Goal: Use online tool/utility: Utilize a website feature to perform a specific function

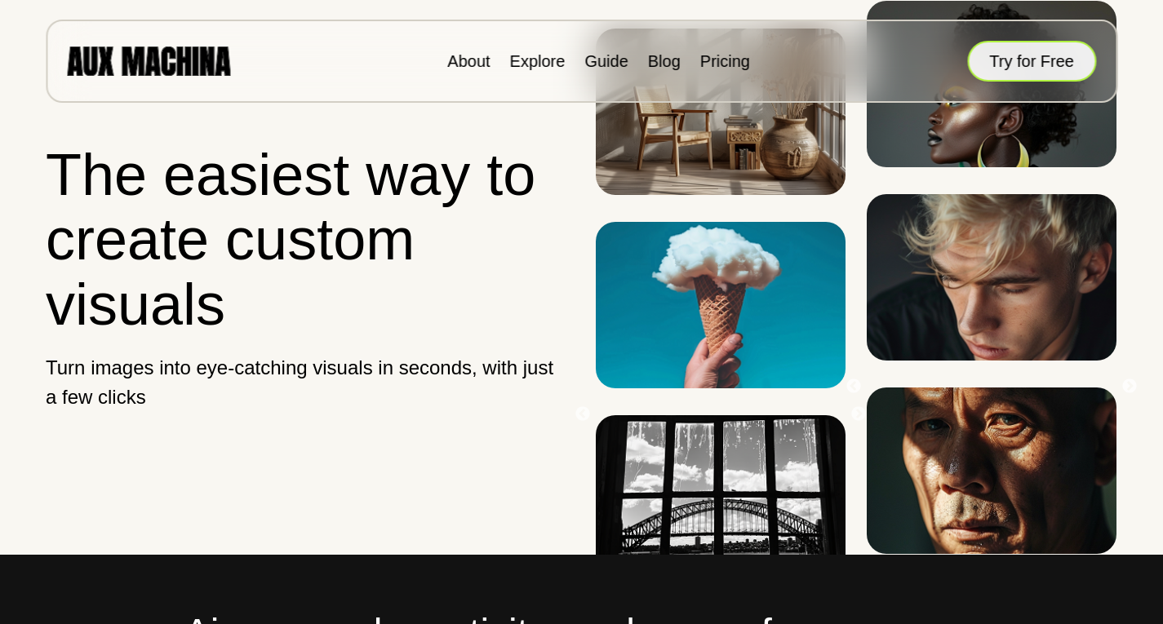
click at [1011, 60] on button "Try for Free" at bounding box center [1031, 61] width 129 height 41
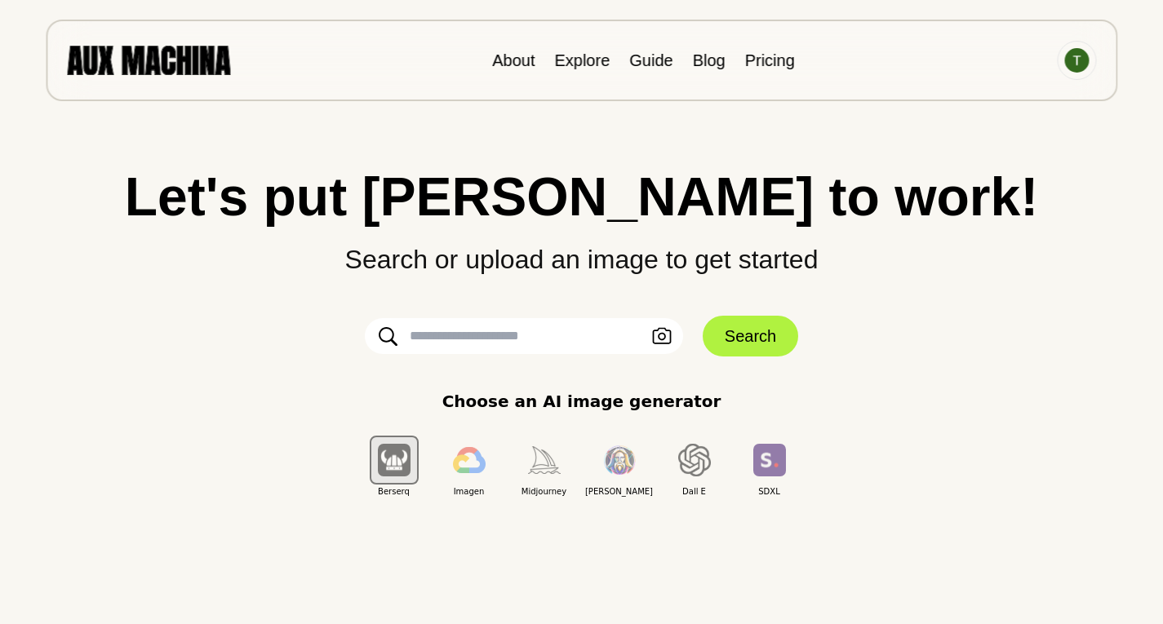
click at [580, 329] on input "text" at bounding box center [524, 336] width 318 height 36
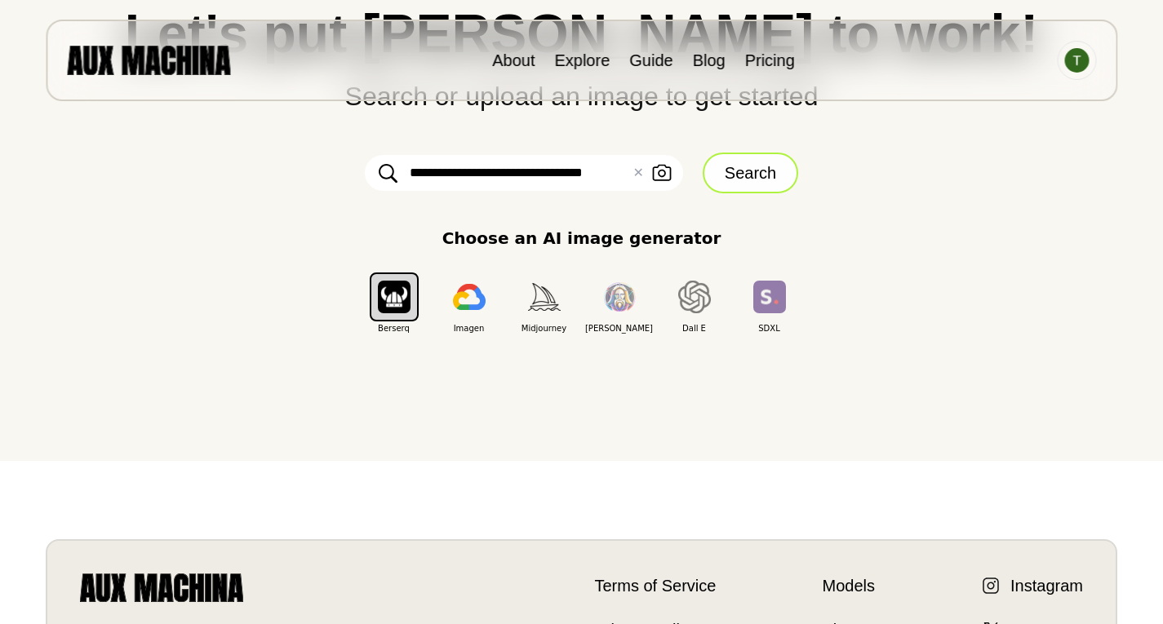
type input "**********"
click at [765, 167] on button "Search" at bounding box center [749, 173] width 95 height 41
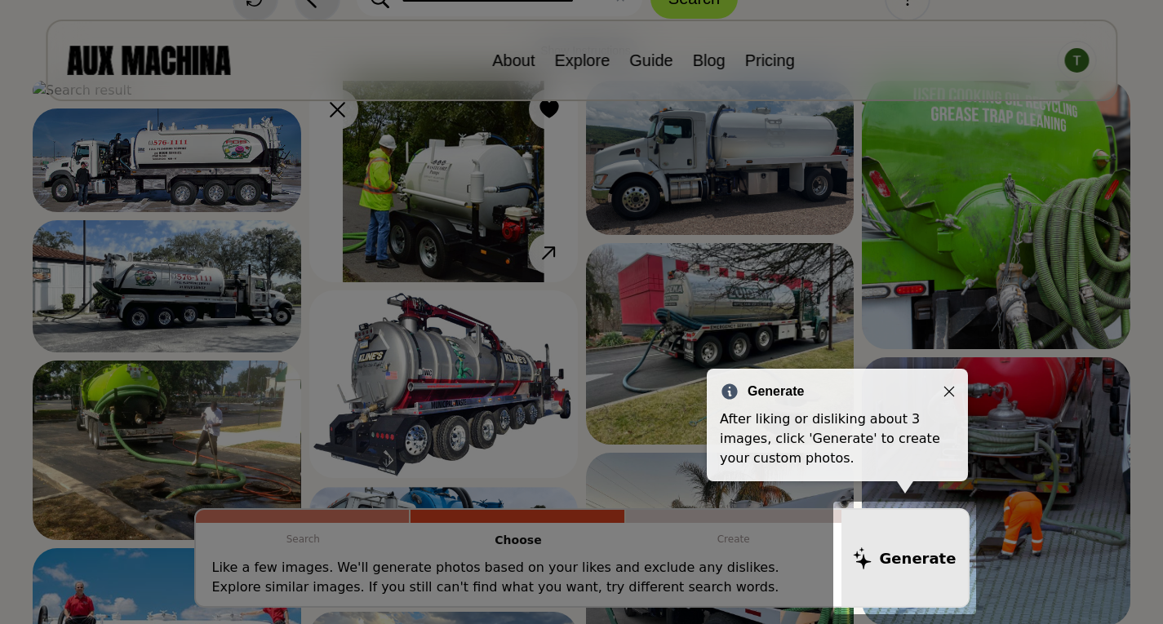
click at [903, 551] on div at bounding box center [904, 558] width 143 height 113
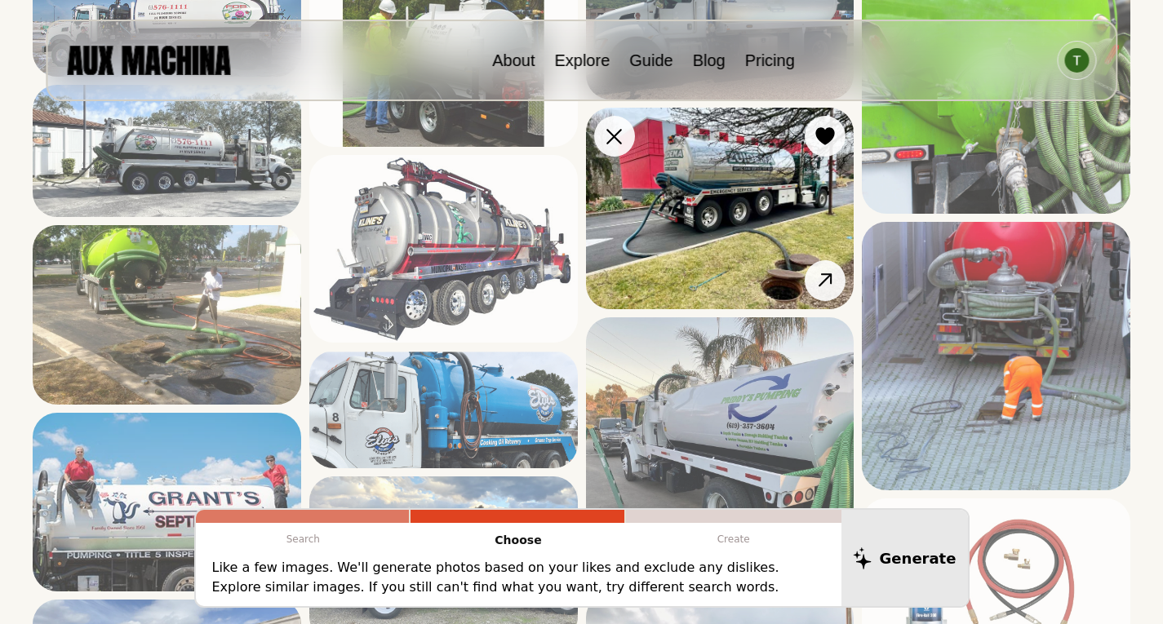
scroll to position [326, 0]
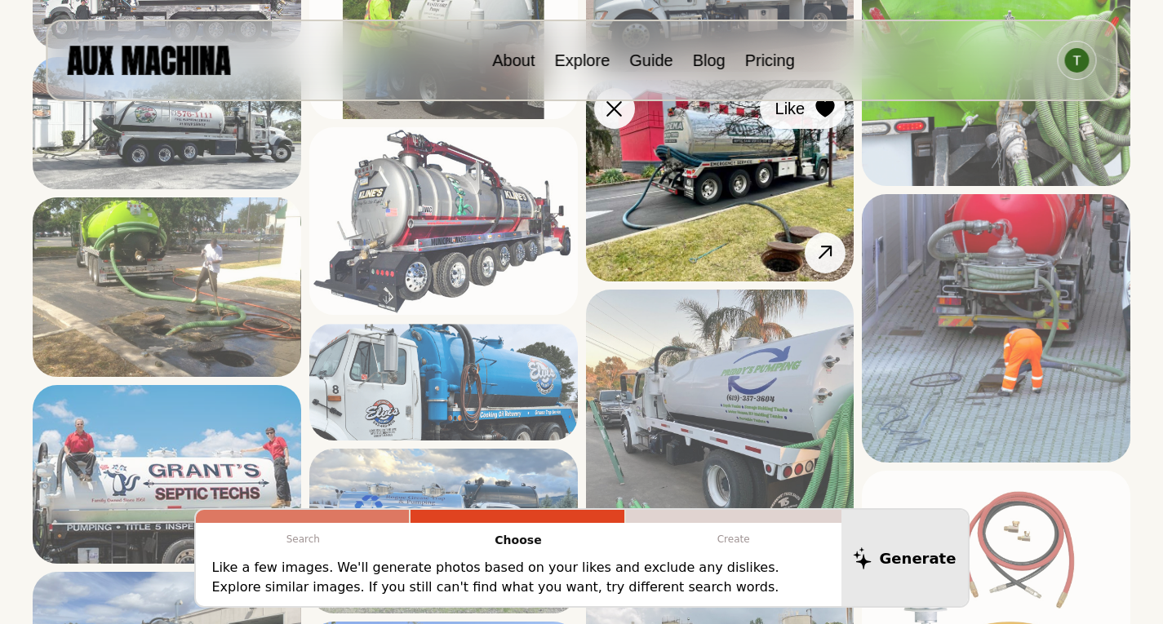
click at [822, 117] on icon at bounding box center [825, 109] width 20 height 18
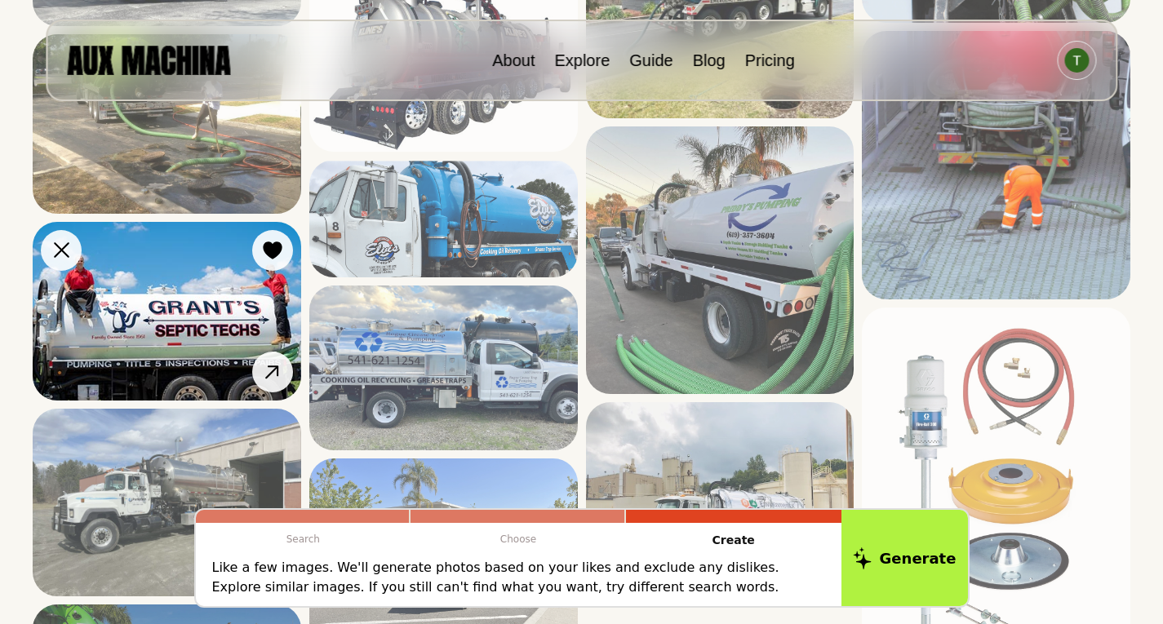
scroll to position [653, 0]
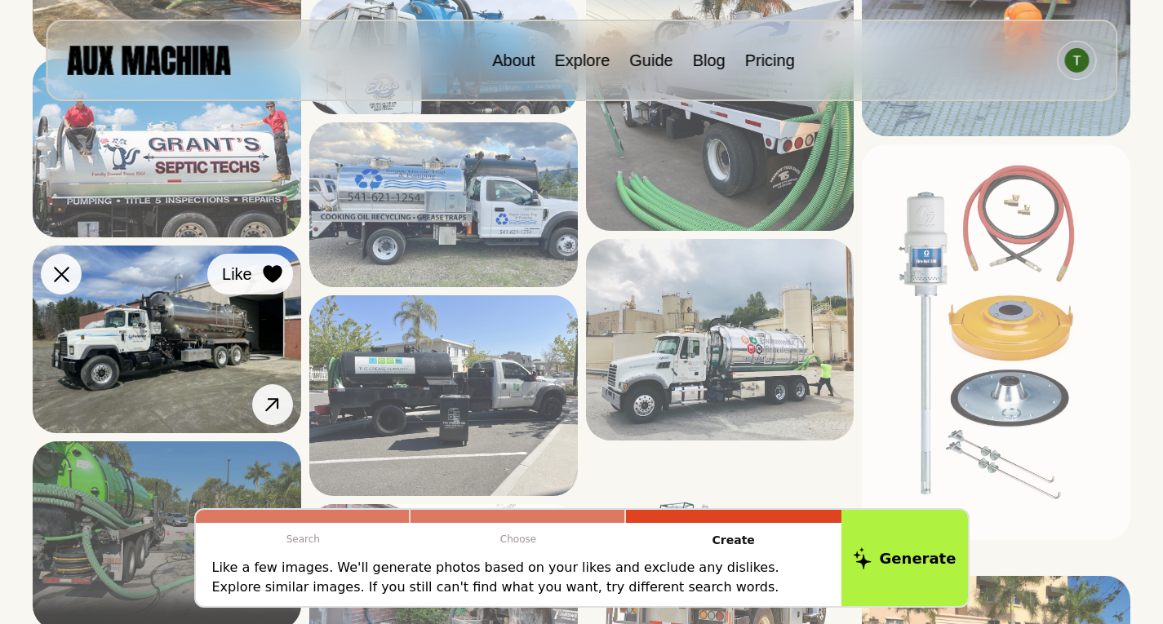
click at [272, 283] on icon at bounding box center [272, 274] width 19 height 18
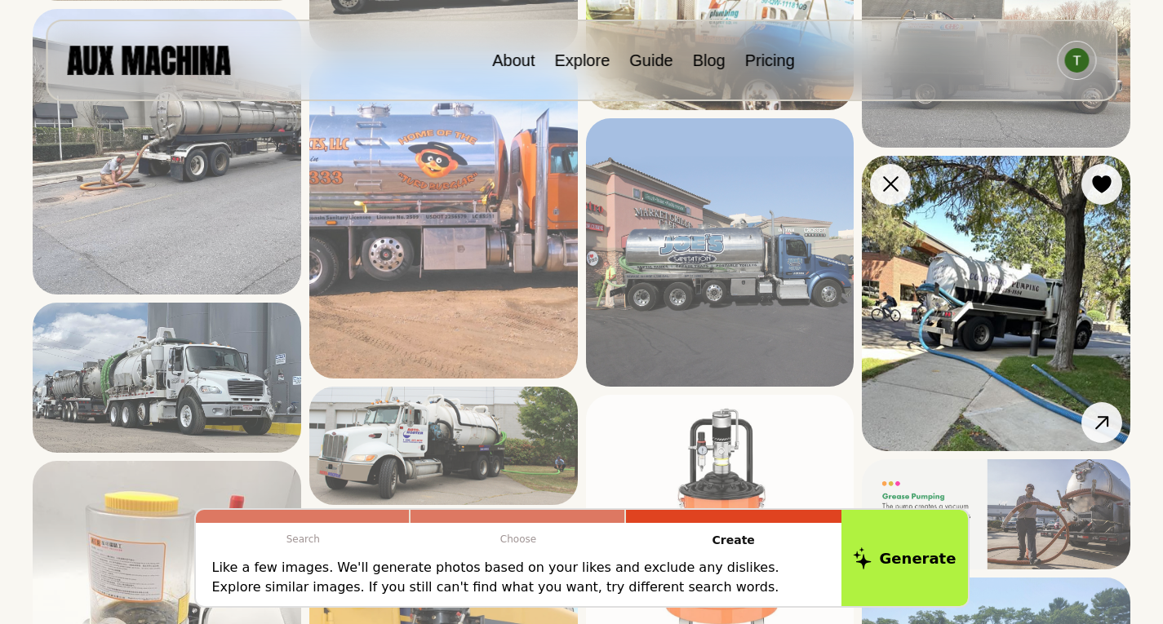
scroll to position [1469, 0]
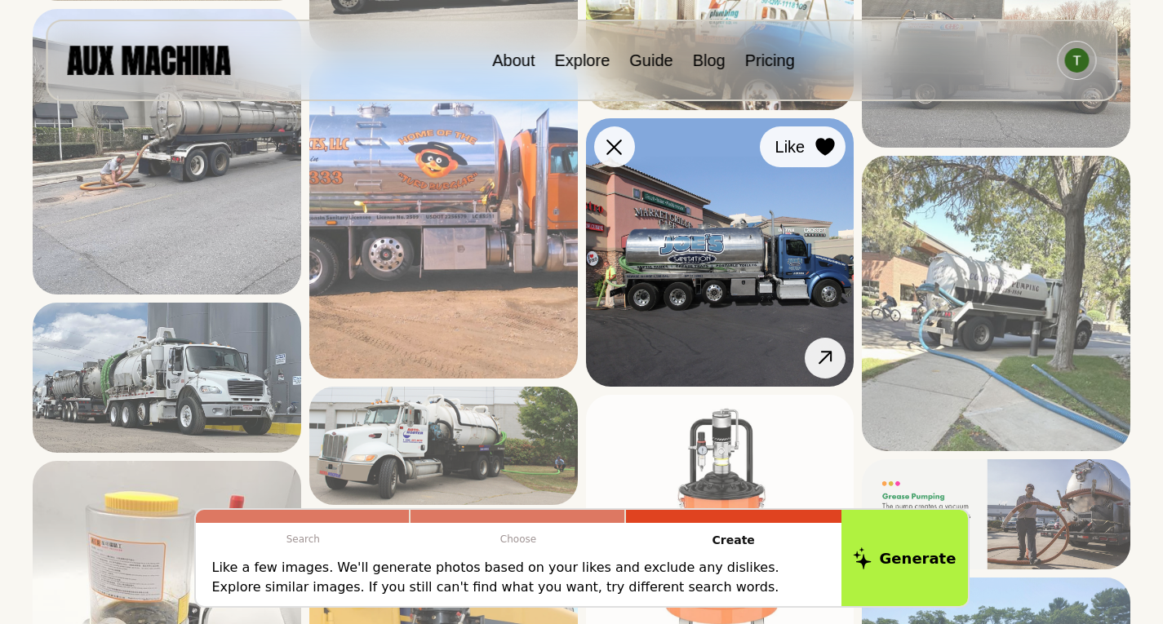
click at [822, 153] on icon at bounding box center [825, 147] width 19 height 18
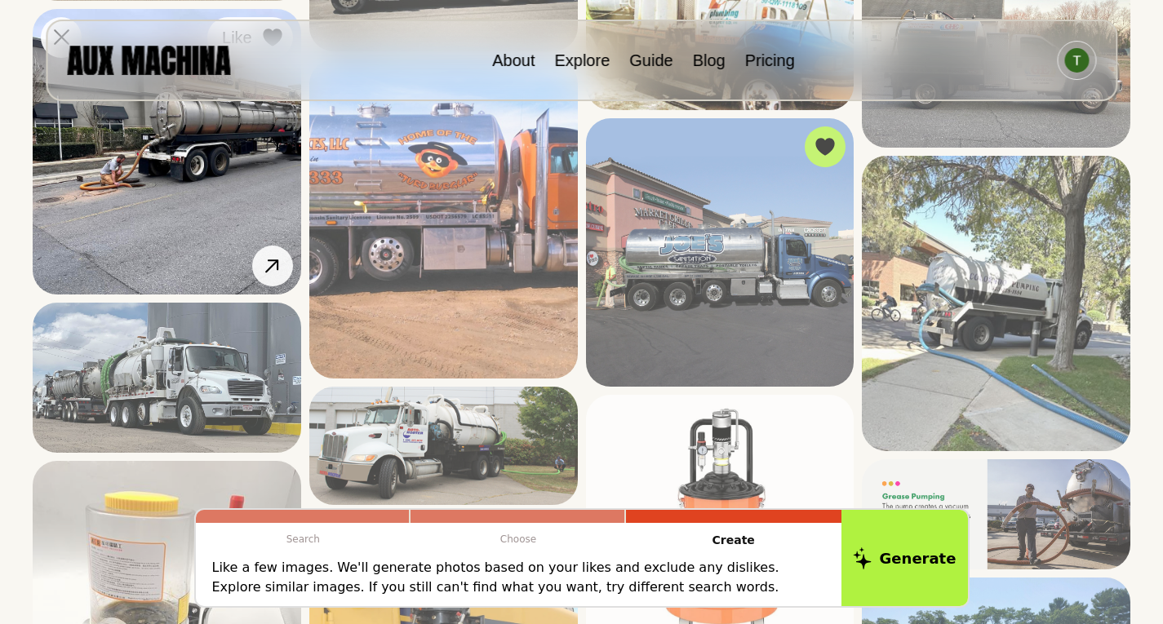
click at [272, 47] on icon at bounding box center [272, 38] width 19 height 18
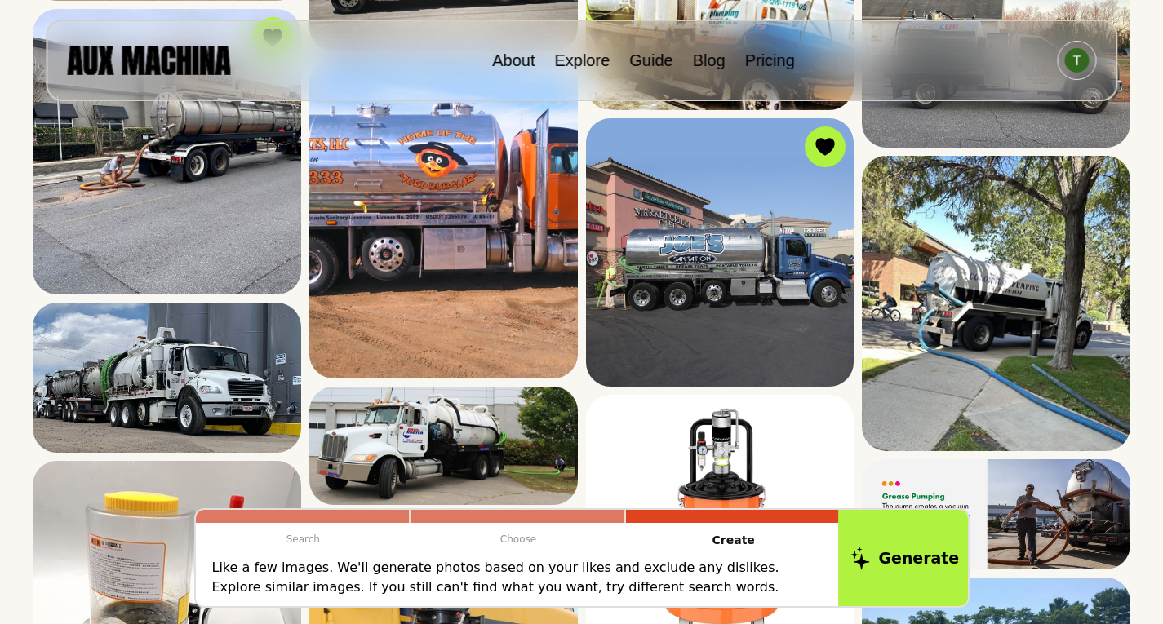
click at [922, 567] on button "Generate" at bounding box center [904, 557] width 133 height 101
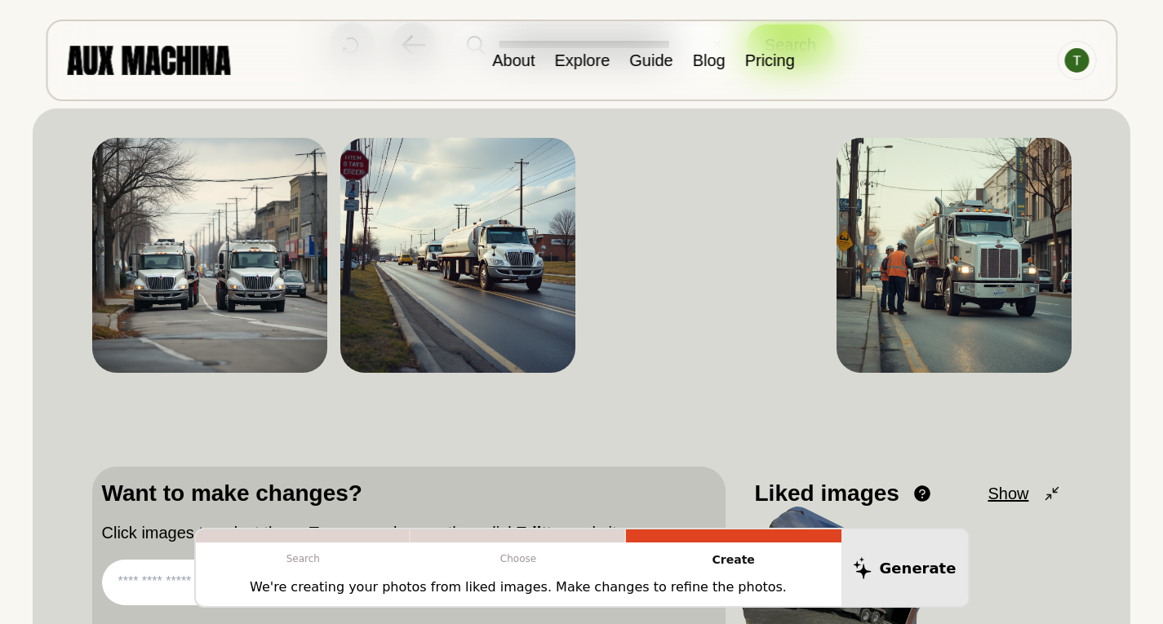
scroll to position [326, 0]
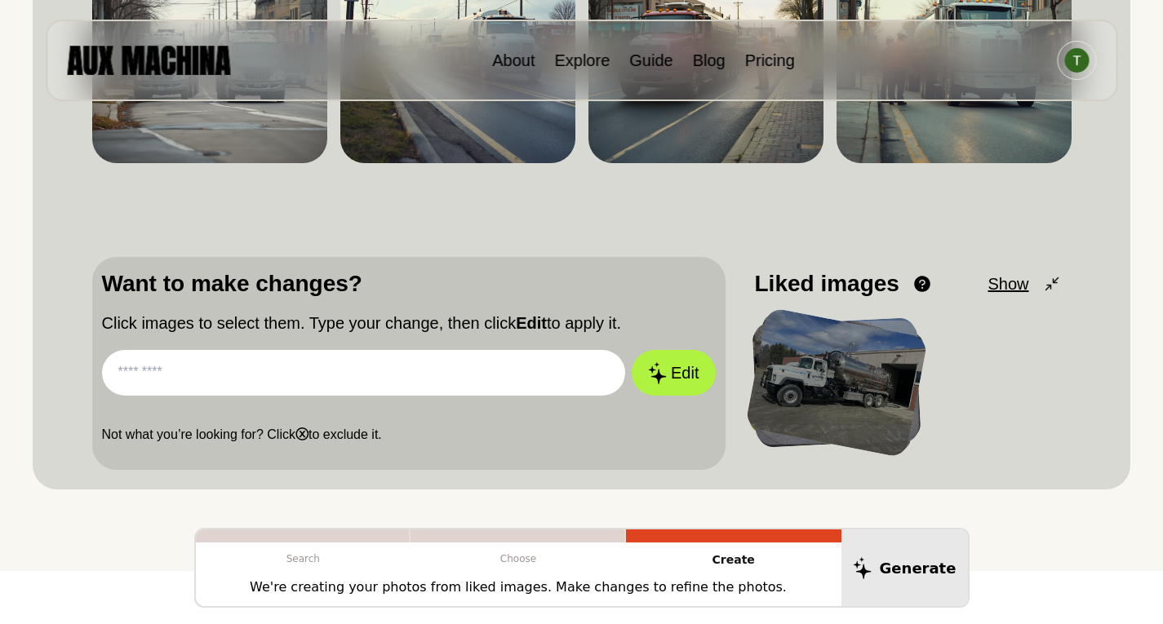
click at [267, 383] on input "text" at bounding box center [364, 373] width 524 height 46
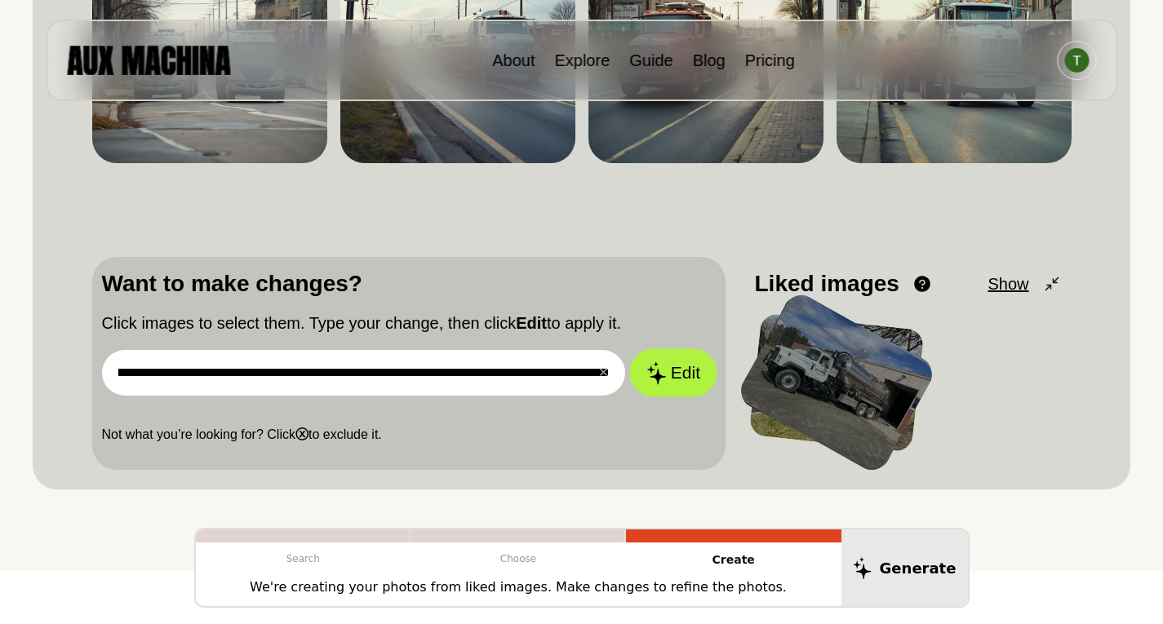
type input "**********"
click at [671, 382] on button "Edit" at bounding box center [673, 373] width 88 height 48
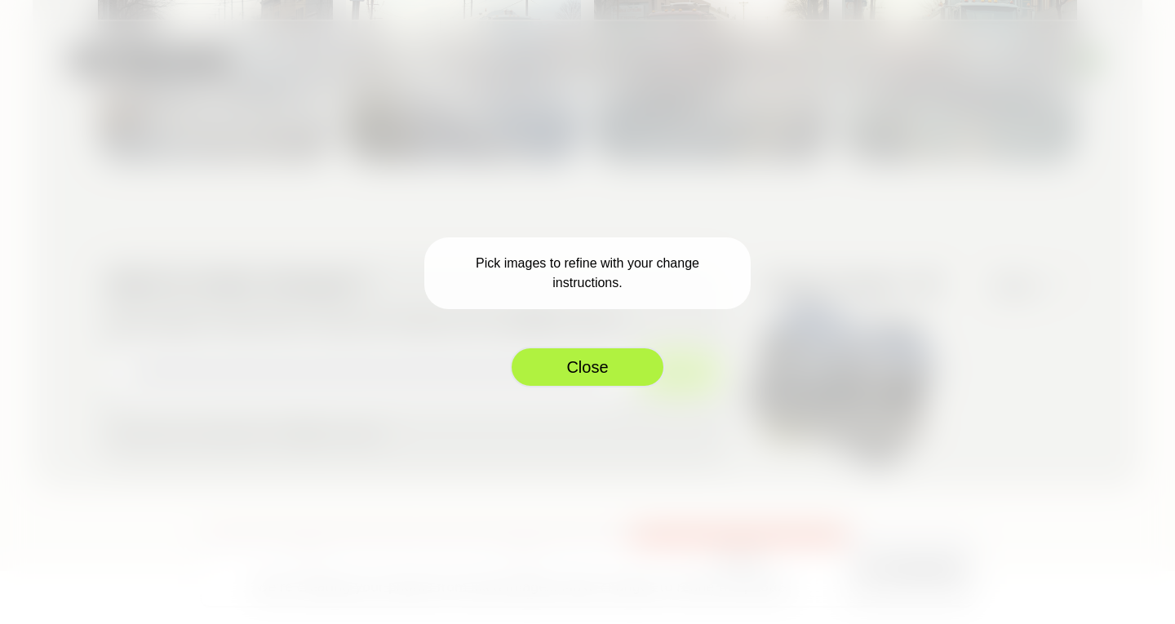
click at [604, 354] on button "Close" at bounding box center [587, 367] width 155 height 41
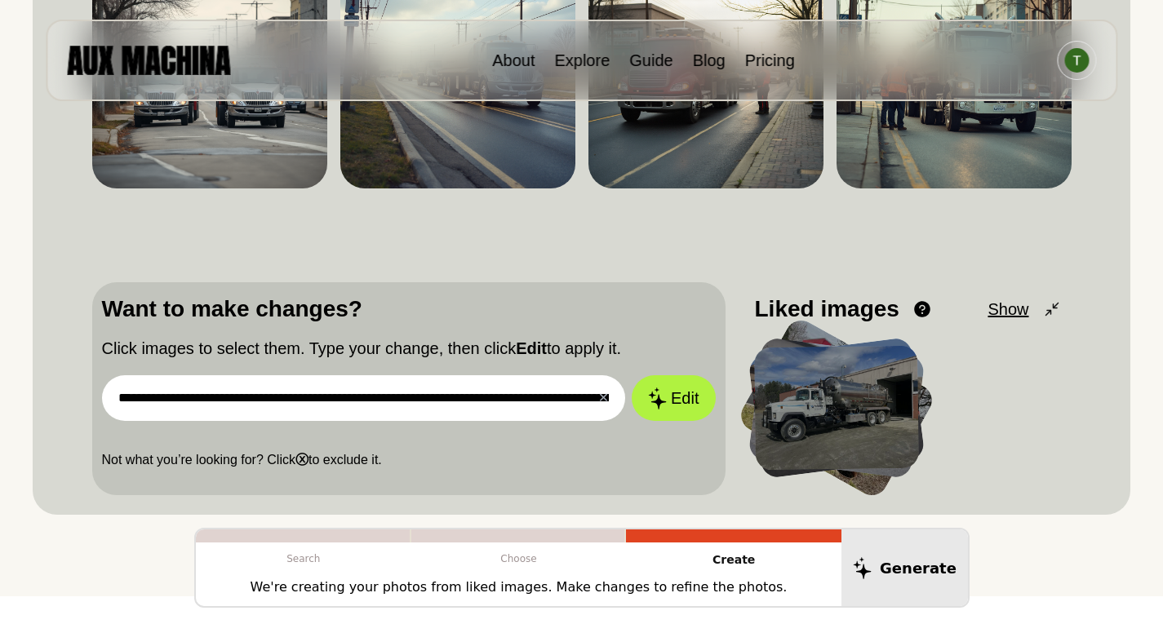
scroll to position [163, 0]
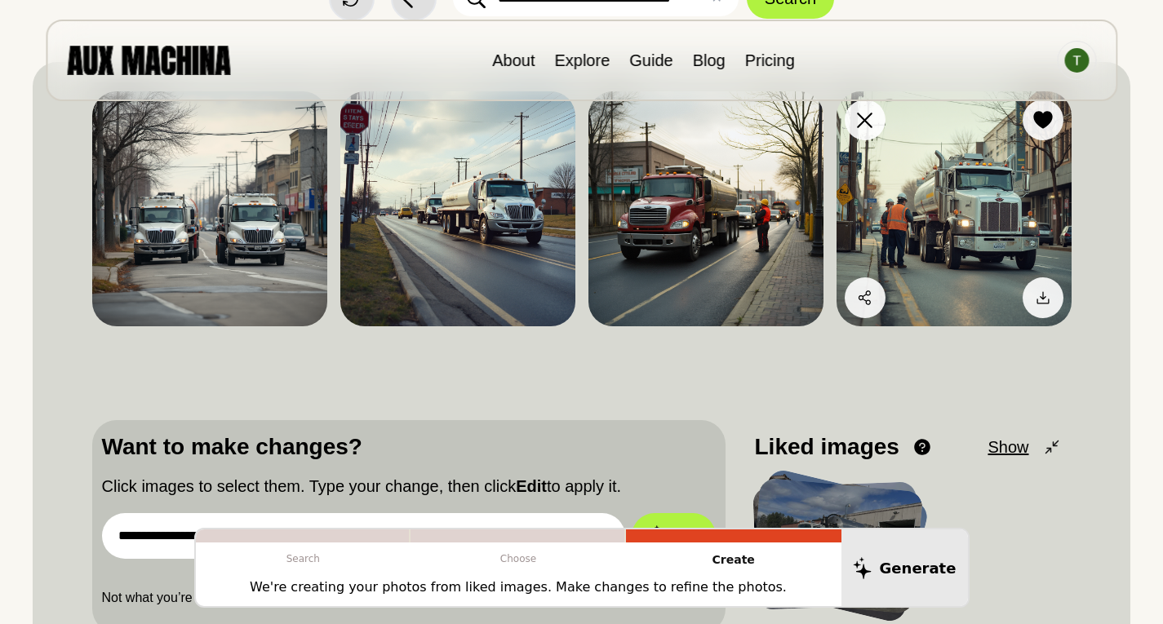
click at [968, 171] on img at bounding box center [953, 208] width 235 height 235
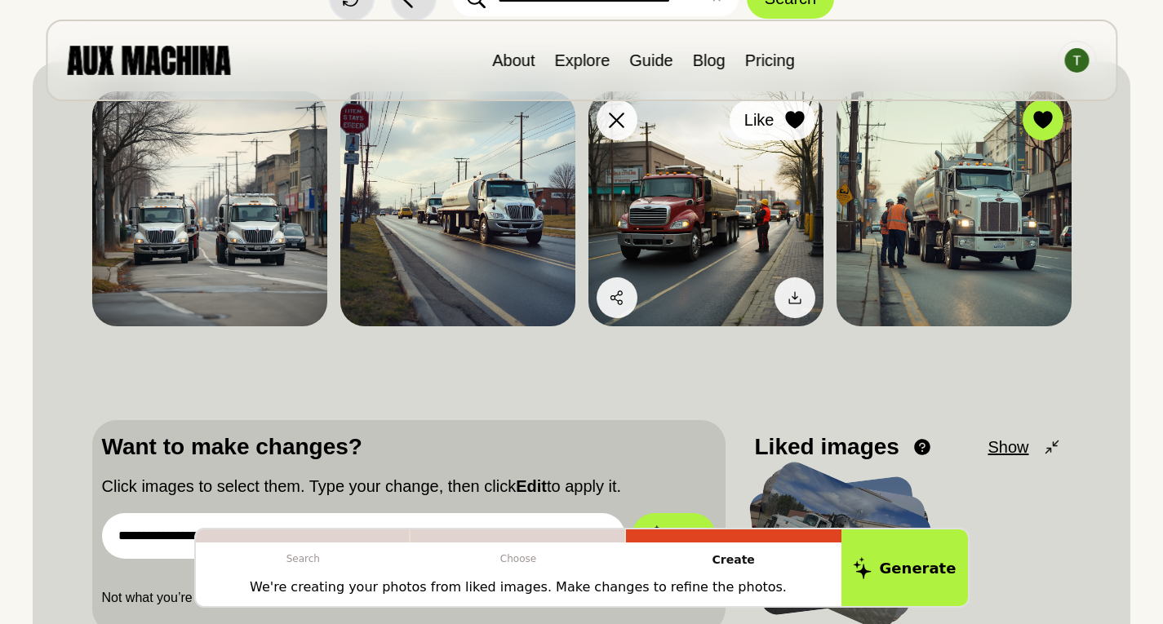
click at [793, 128] on icon at bounding box center [795, 120] width 20 height 18
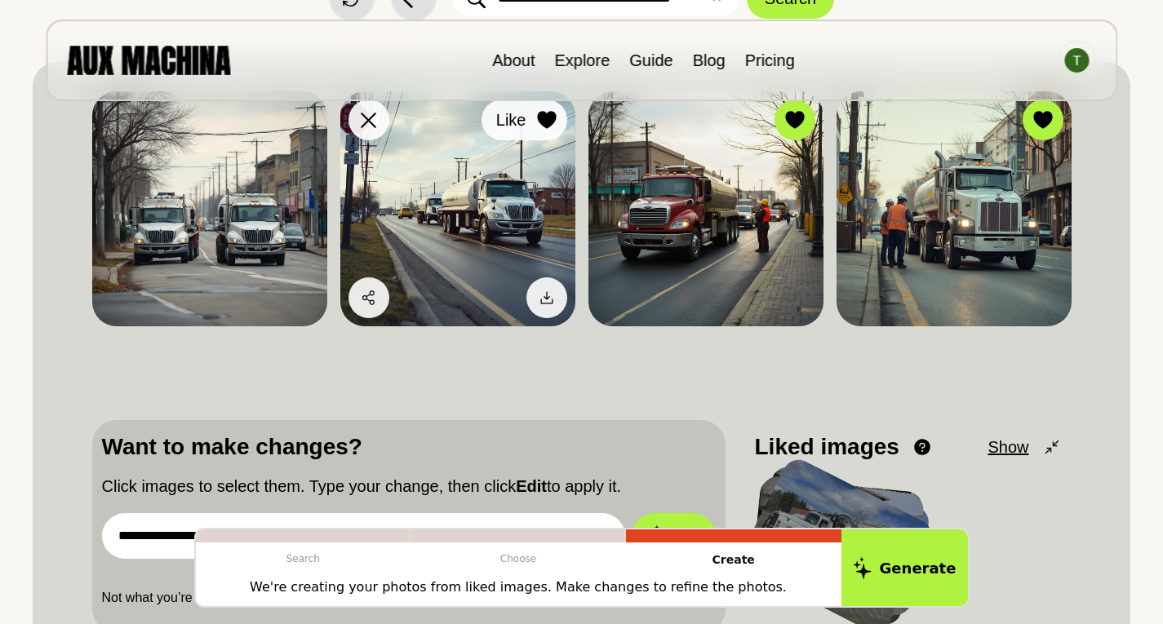
click at [548, 117] on icon at bounding box center [546, 120] width 19 height 18
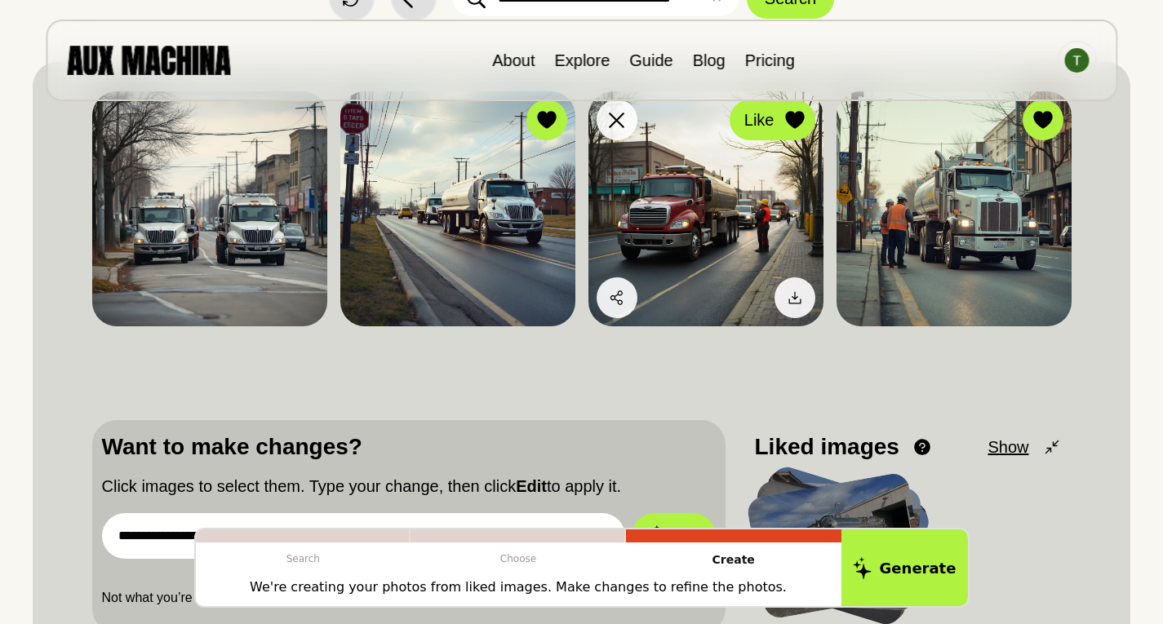
click at [801, 118] on icon at bounding box center [794, 120] width 19 height 18
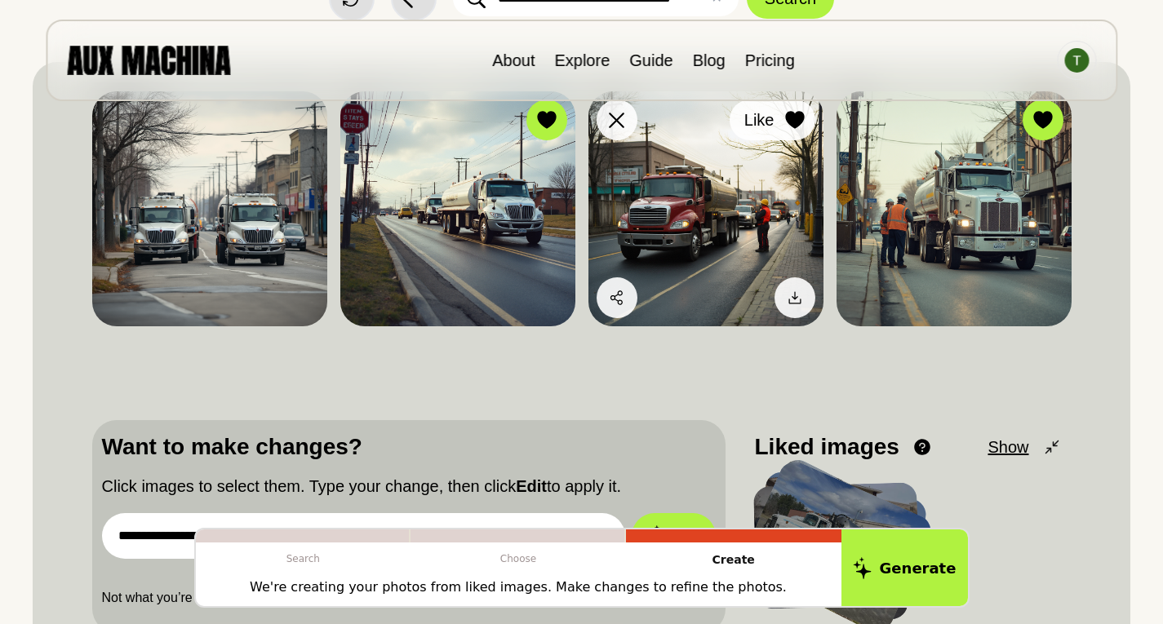
click at [798, 119] on icon at bounding box center [794, 120] width 19 height 18
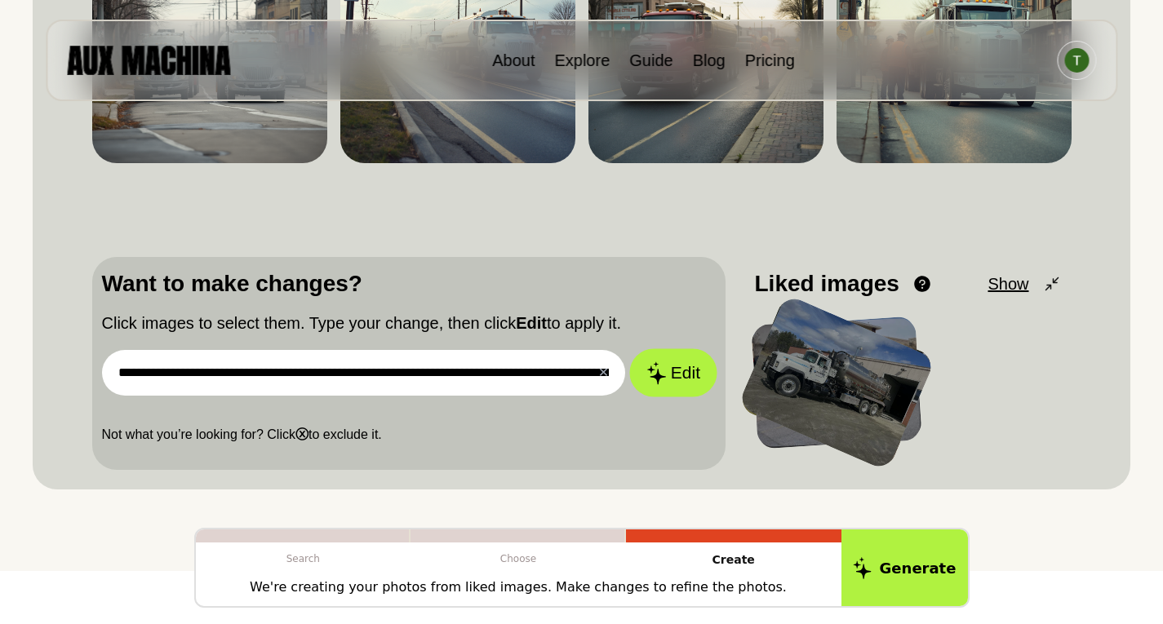
click at [664, 373] on icon at bounding box center [656, 372] width 20 height 23
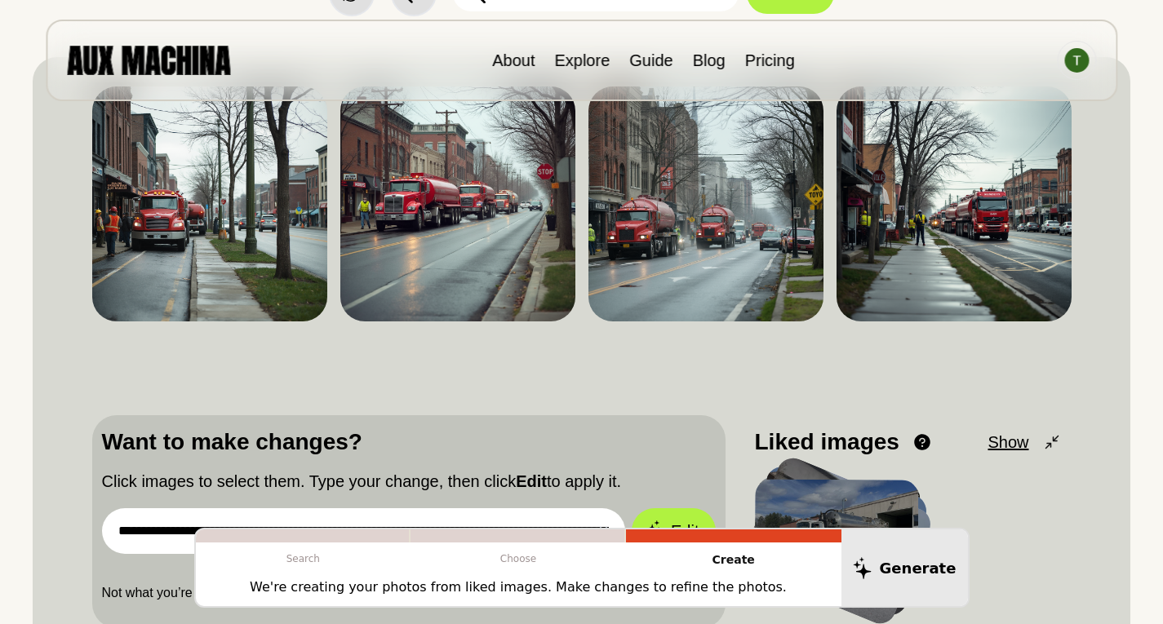
scroll to position [0, 0]
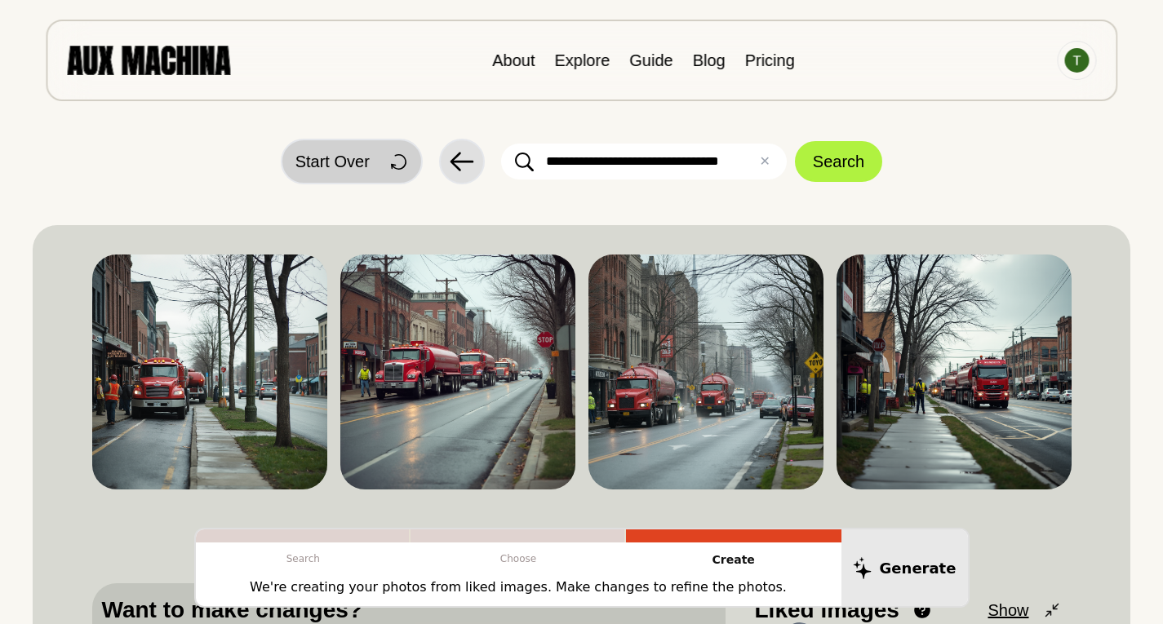
click at [345, 167] on span "Start Over" at bounding box center [332, 161] width 74 height 24
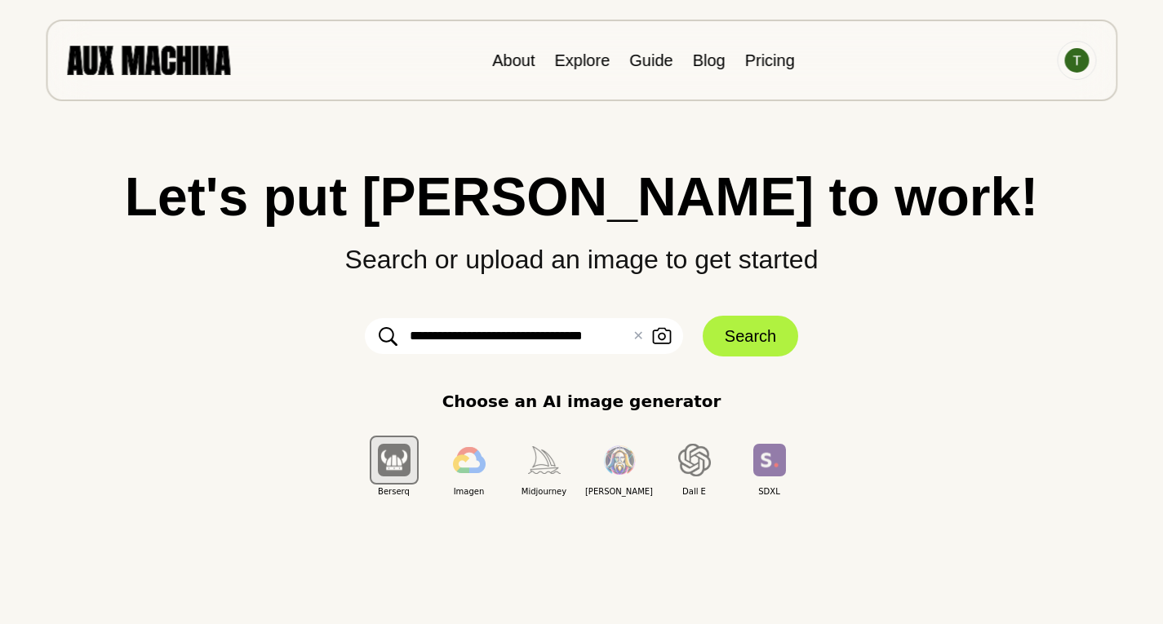
click at [522, 345] on input "**********" at bounding box center [524, 336] width 318 height 36
click at [556, 339] on input "**********" at bounding box center [524, 336] width 318 height 36
type input "**********"
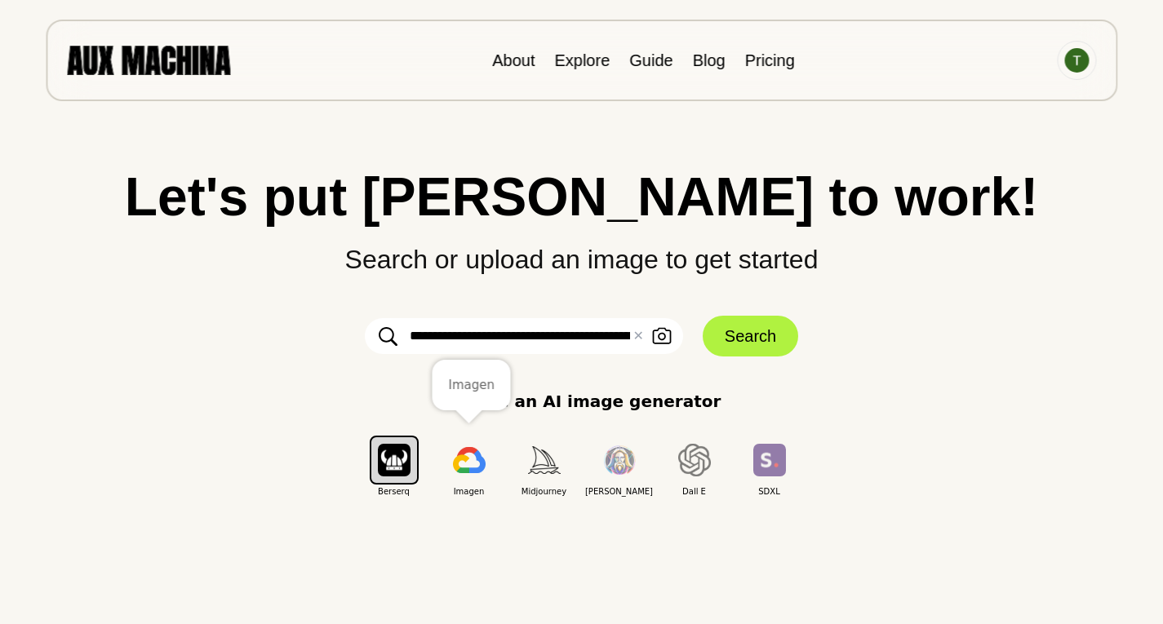
click at [472, 465] on img "button" at bounding box center [469, 460] width 33 height 26
click at [548, 336] on input "**********" at bounding box center [524, 336] width 318 height 36
type input "**********"
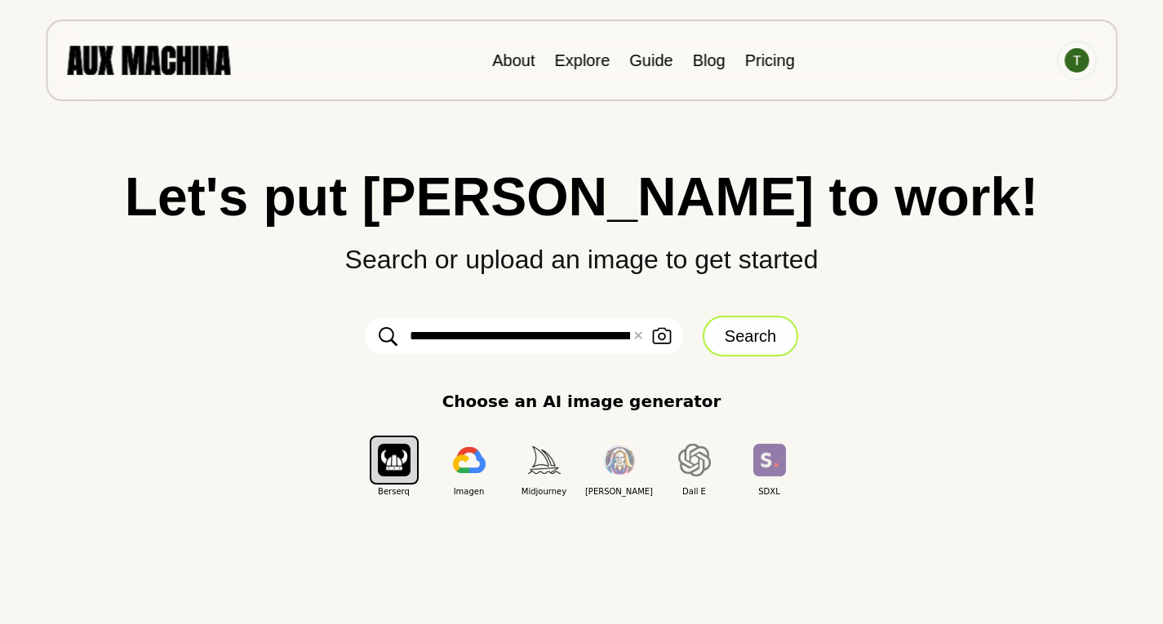
click at [769, 334] on button "Search" at bounding box center [749, 336] width 95 height 41
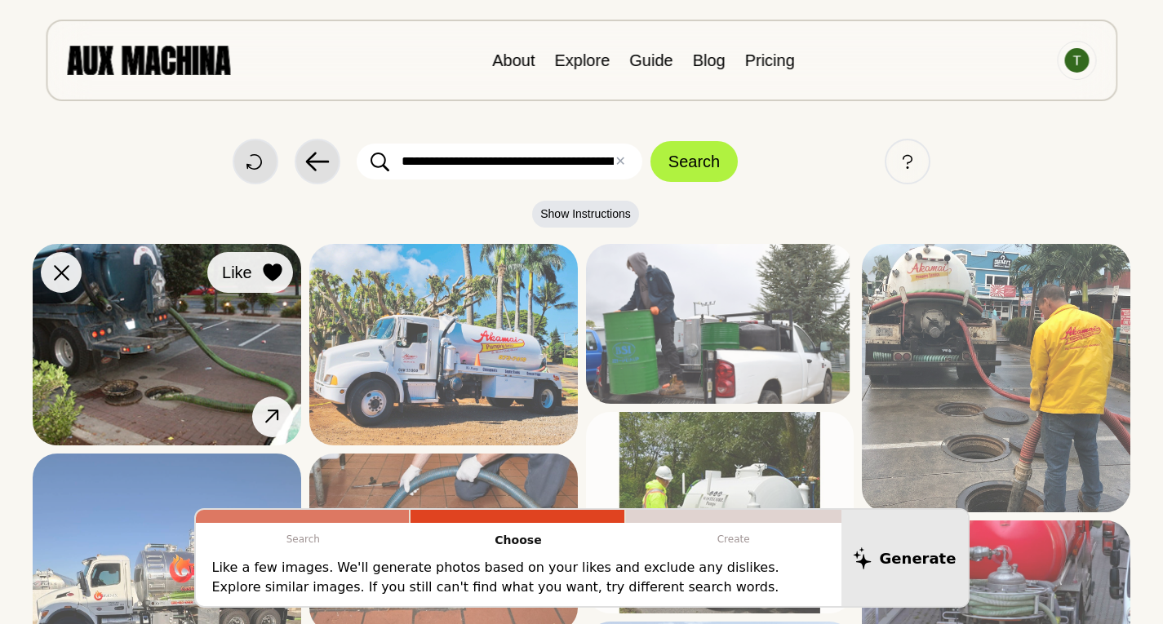
click at [263, 268] on icon at bounding box center [273, 273] width 20 height 18
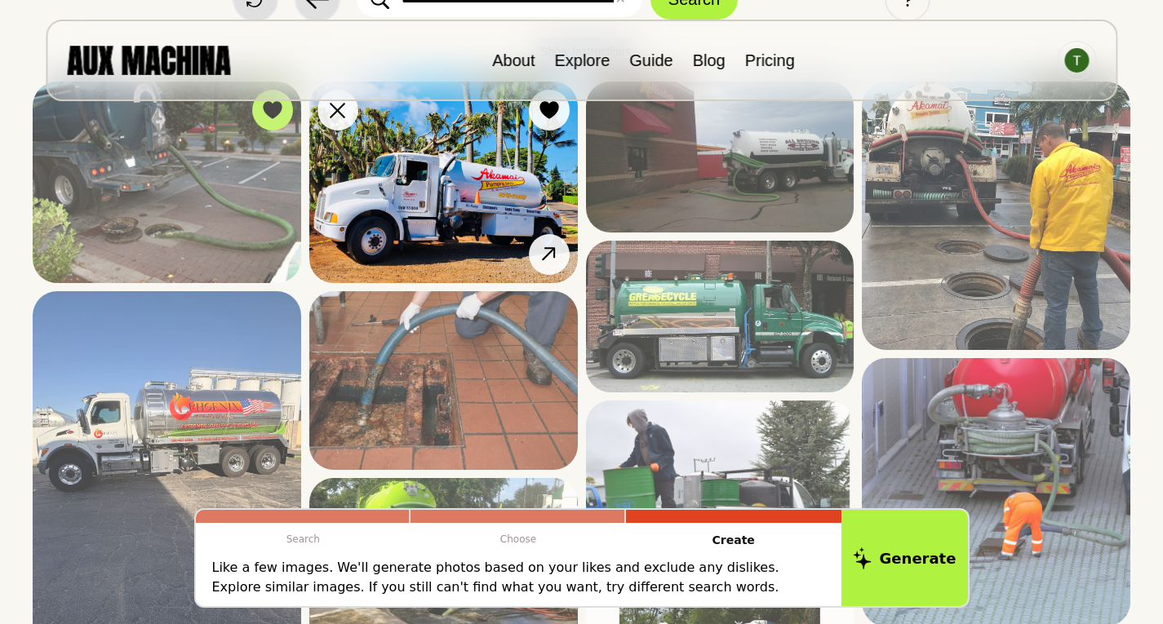
scroll to position [163, 0]
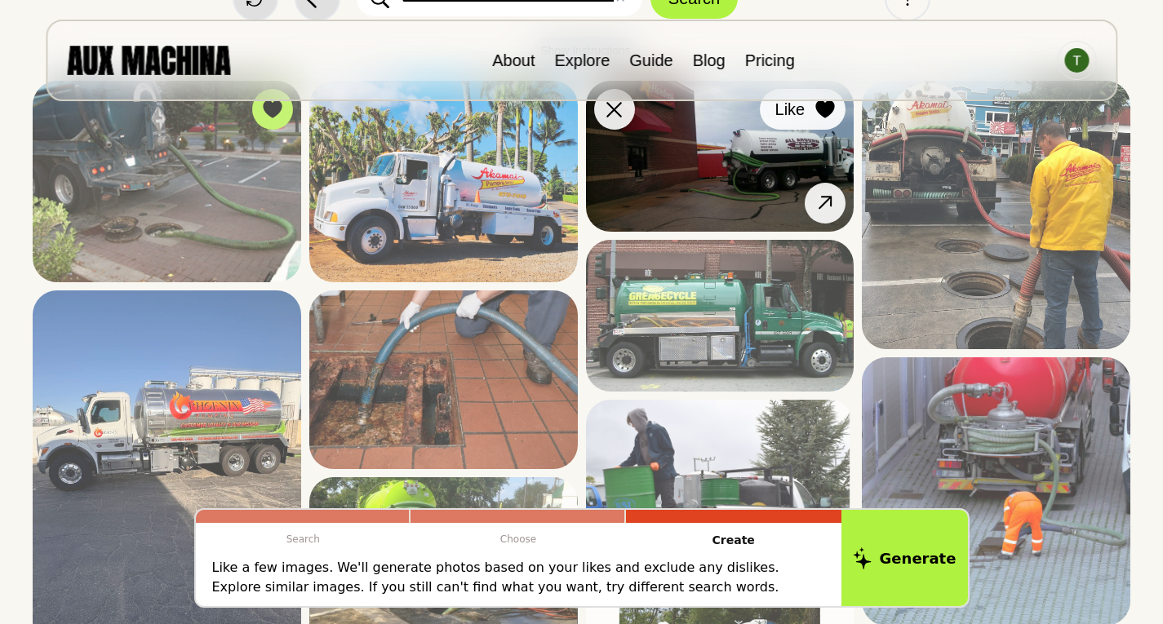
click at [813, 110] on div at bounding box center [825, 109] width 24 height 24
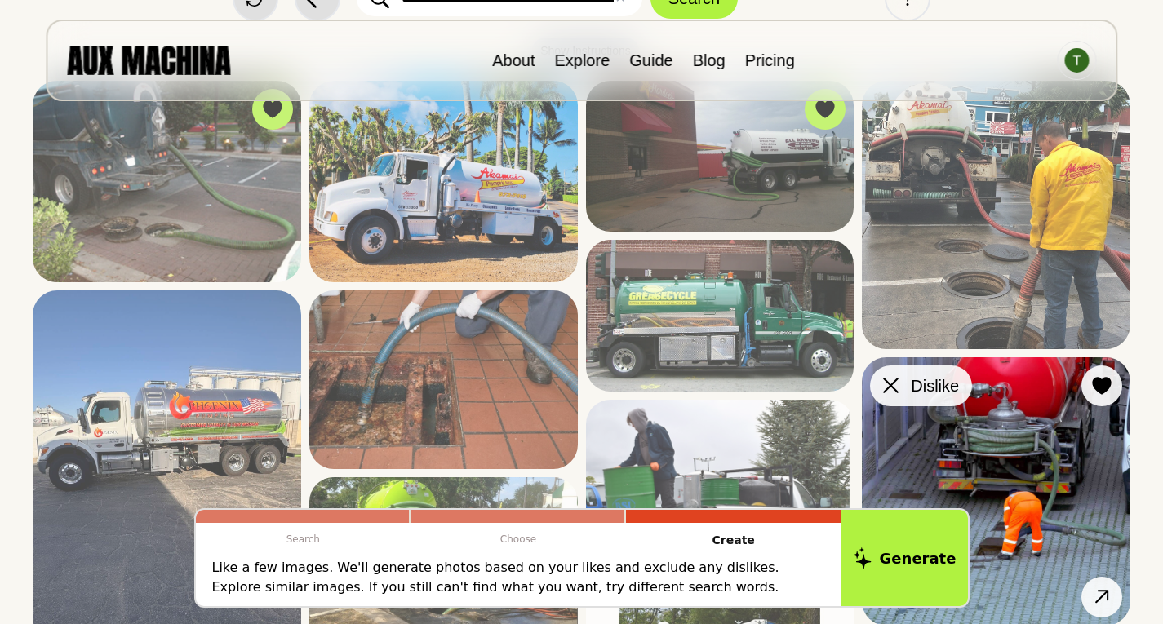
click at [890, 396] on div at bounding box center [890, 386] width 24 height 24
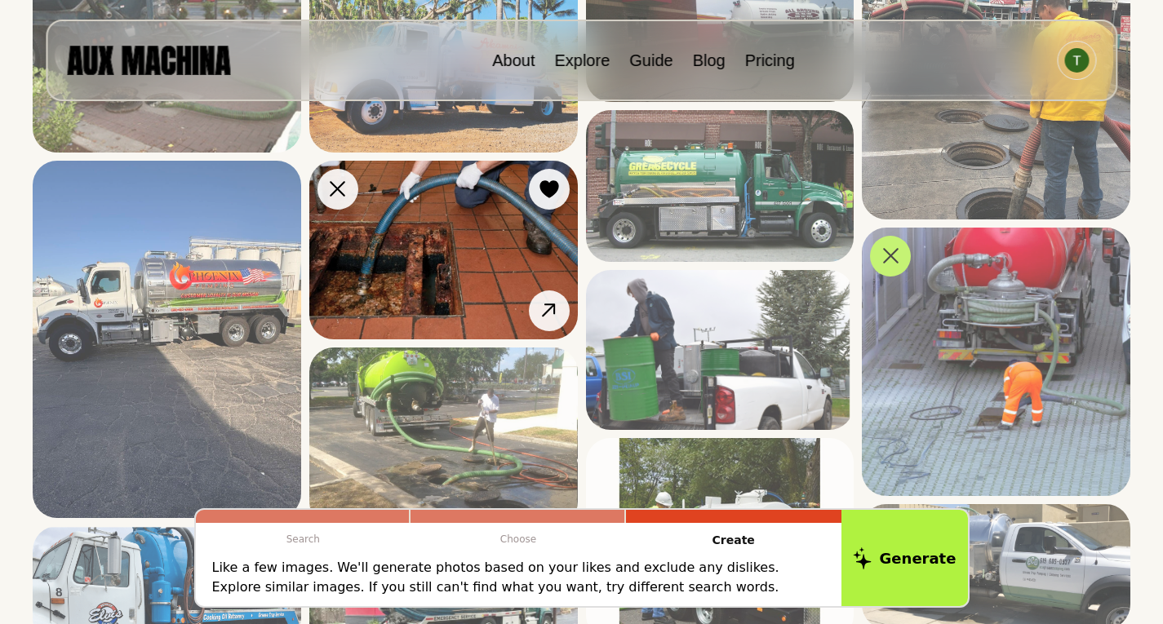
scroll to position [326, 0]
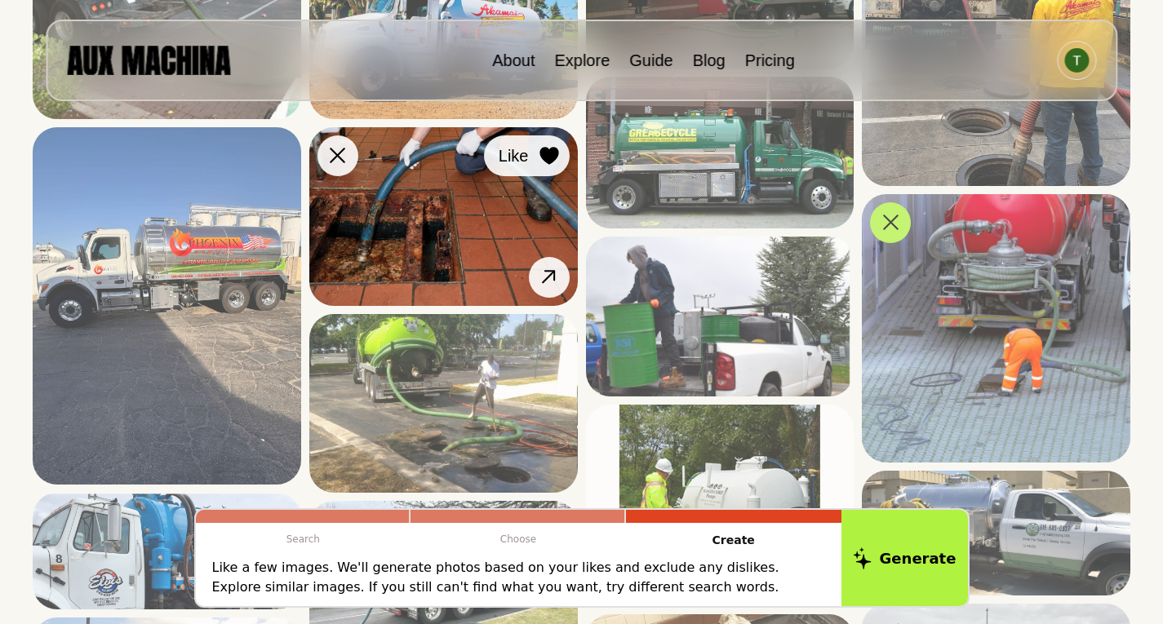
click at [539, 157] on icon at bounding box center [549, 156] width 20 height 18
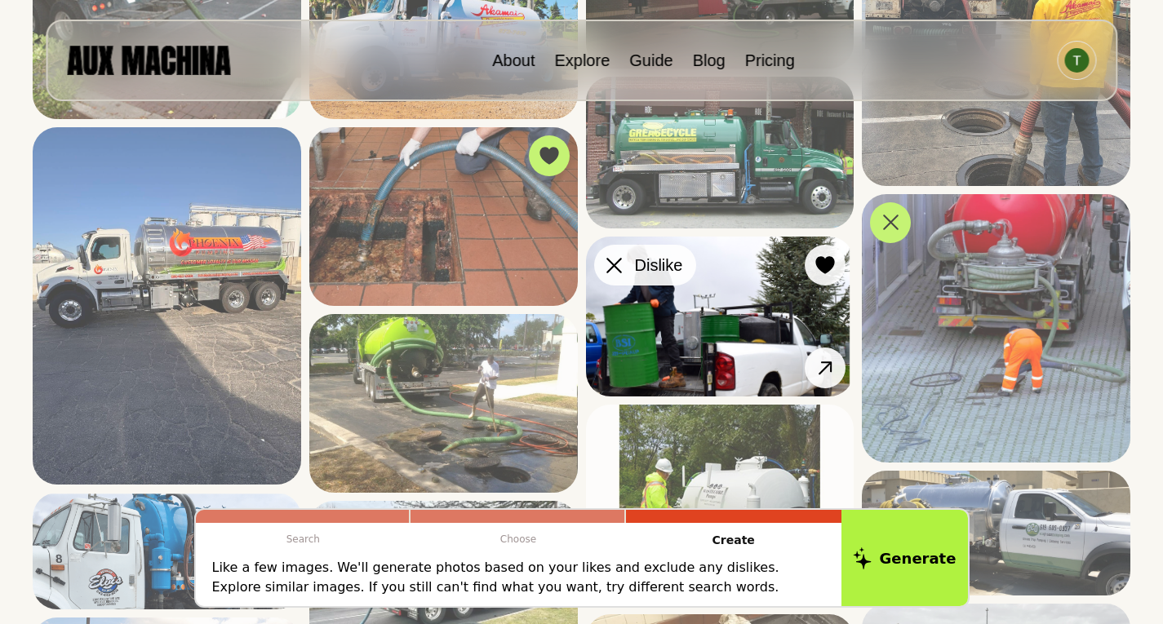
click at [617, 257] on div at bounding box center [614, 265] width 24 height 24
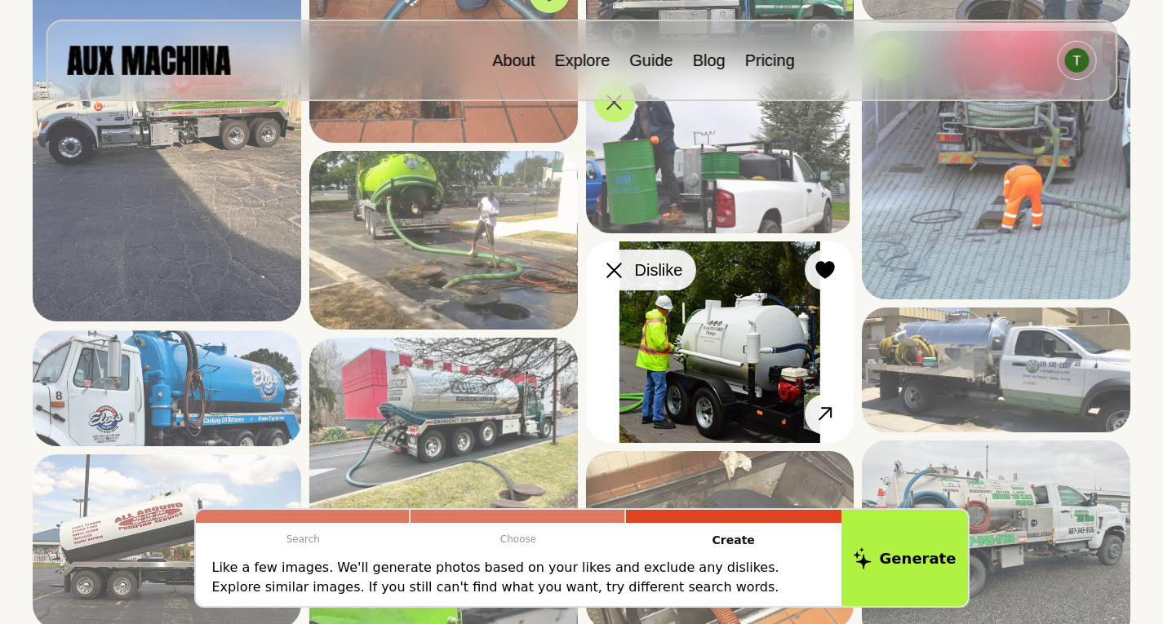
click at [620, 269] on icon at bounding box center [614, 271] width 16 height 16
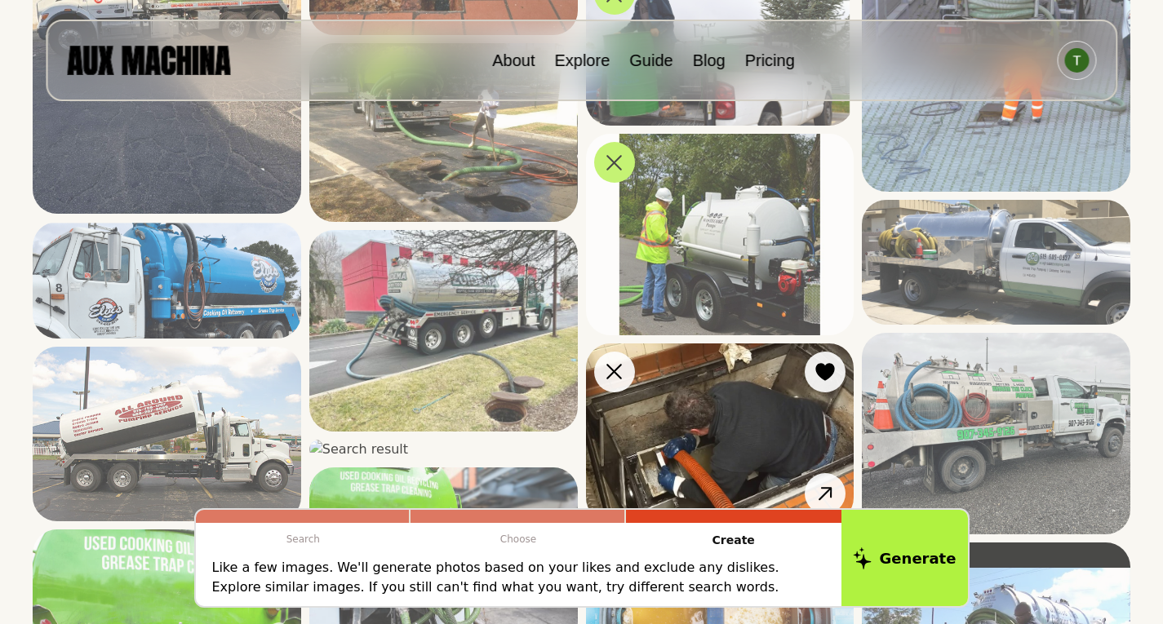
scroll to position [653, 0]
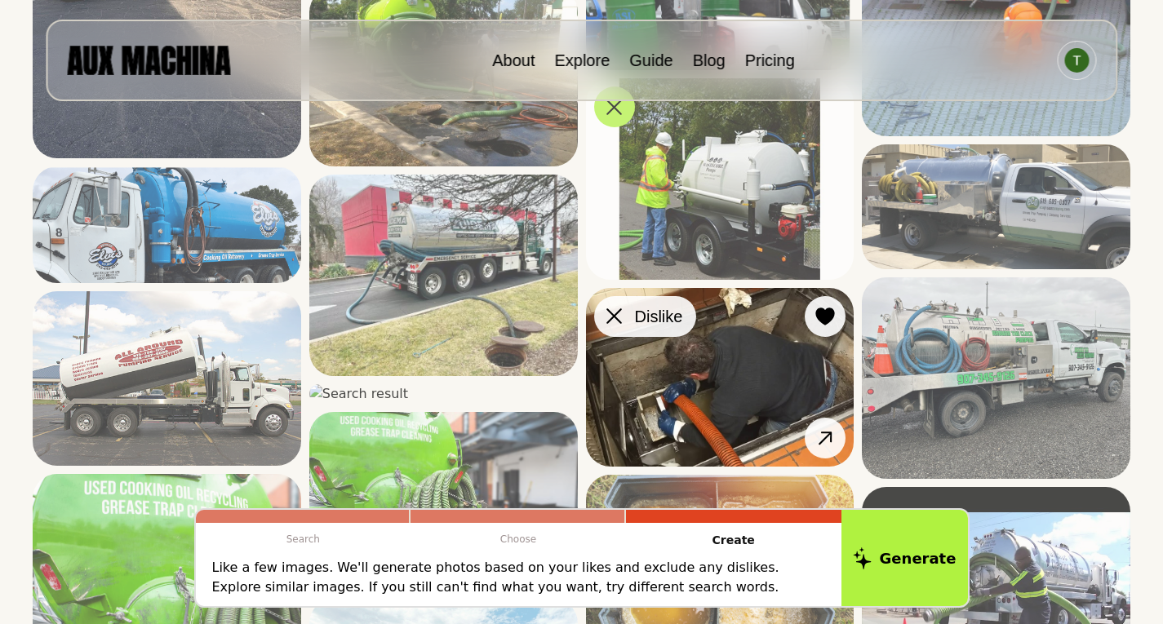
click at [617, 319] on icon at bounding box center [614, 317] width 16 height 16
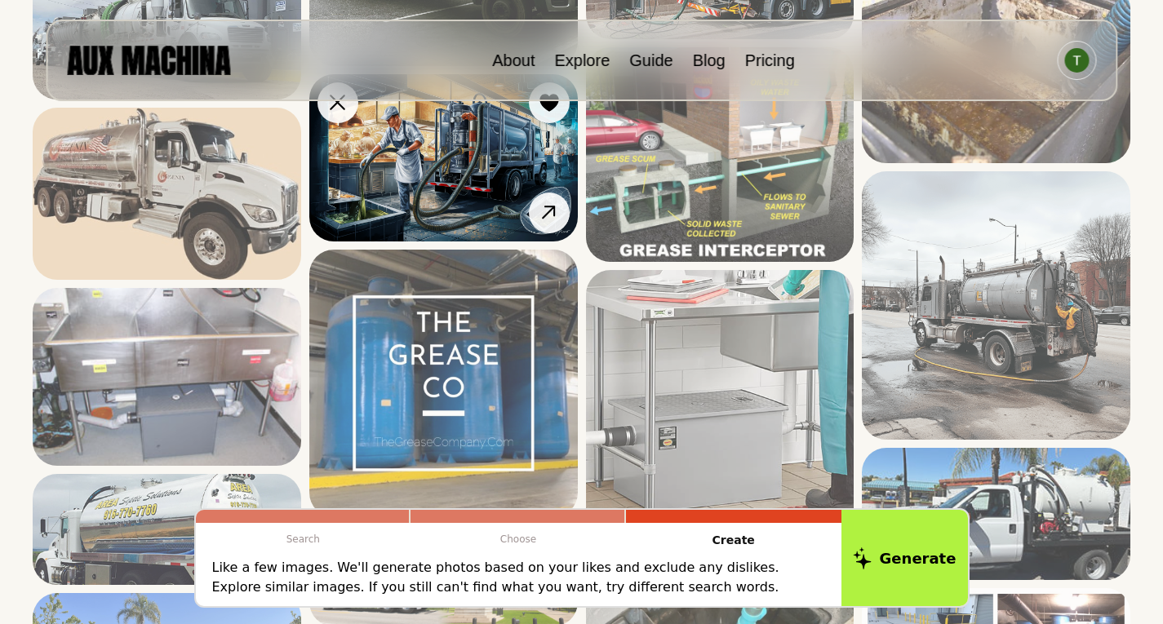
scroll to position [1632, 0]
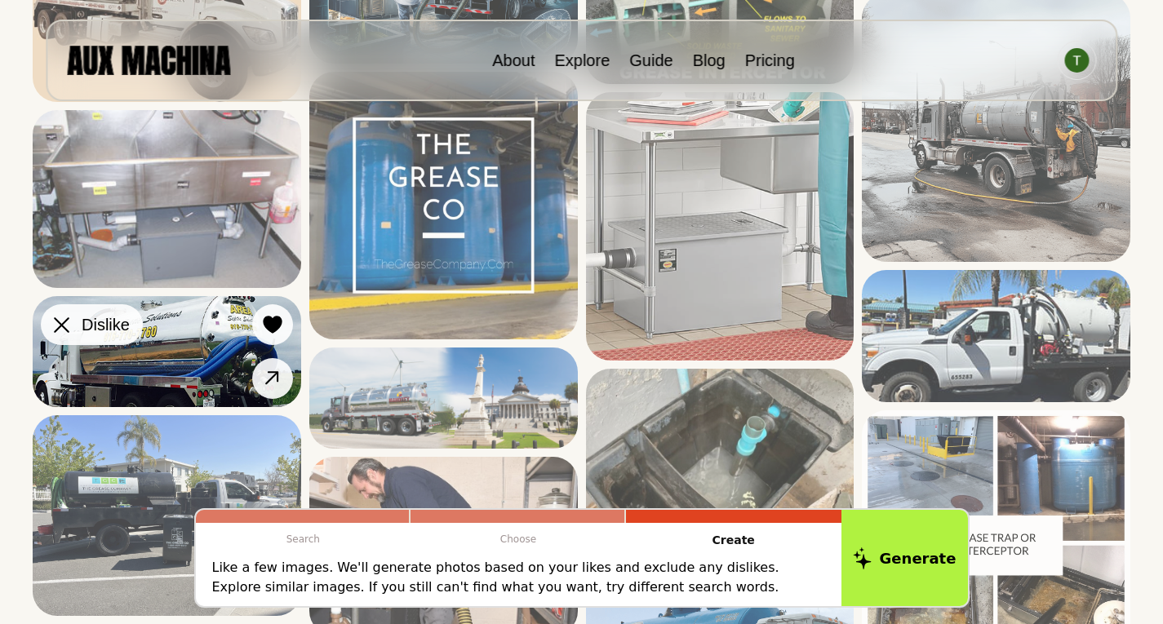
click at [67, 321] on icon at bounding box center [62, 325] width 16 height 16
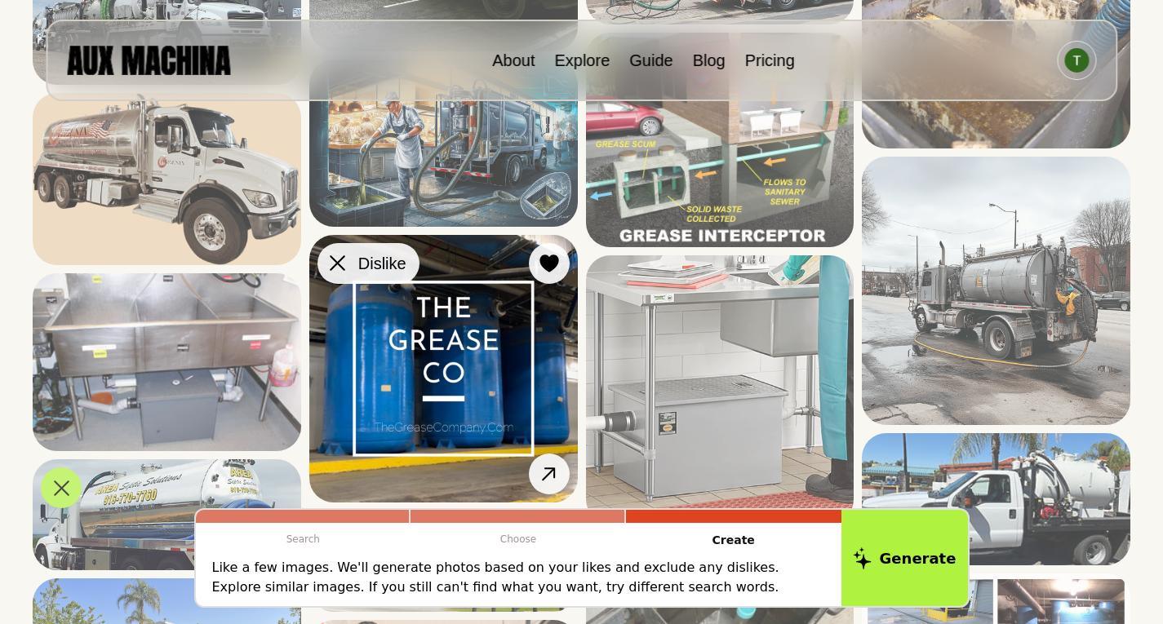
drag, startPoint x: 331, startPoint y: 343, endPoint x: 321, endPoint y: 343, distance: 9.8
click at [331, 271] on icon at bounding box center [338, 263] width 16 height 16
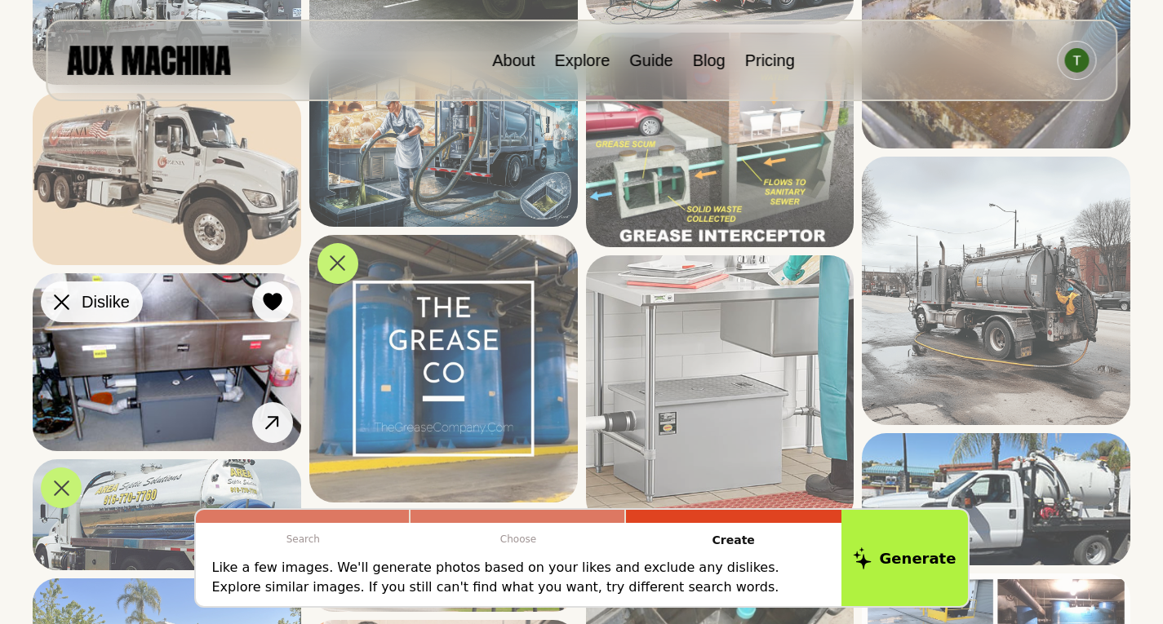
click at [61, 296] on icon at bounding box center [62, 303] width 16 height 16
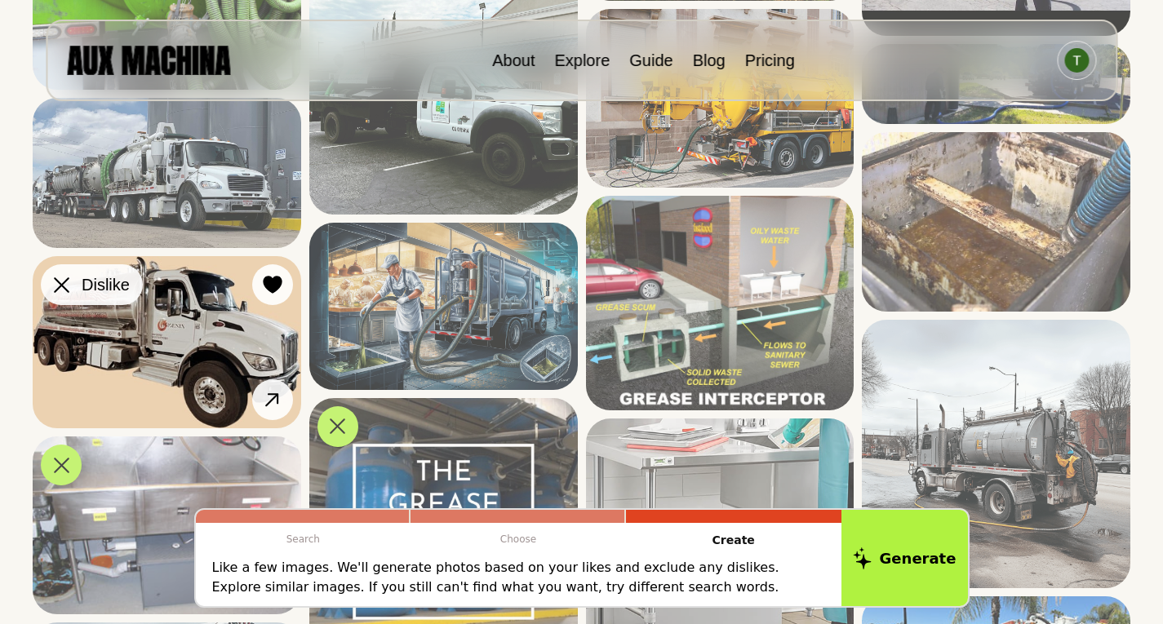
click at [61, 277] on icon at bounding box center [62, 285] width 16 height 16
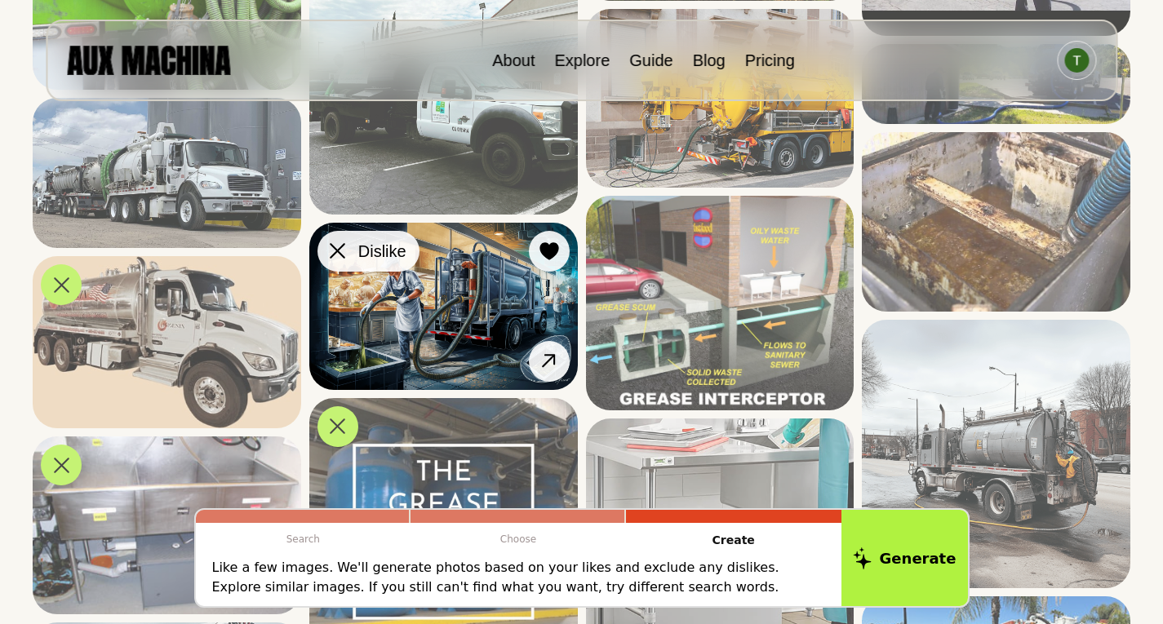
click at [342, 259] on icon at bounding box center [338, 251] width 16 height 16
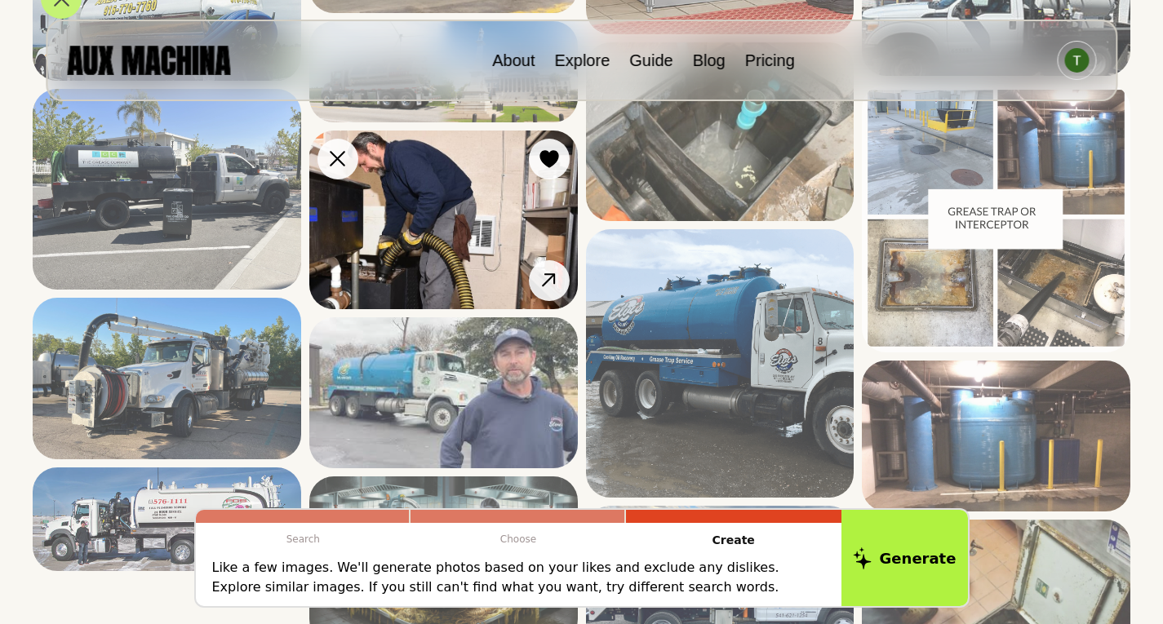
scroll to position [1958, 0]
click at [342, 166] on icon at bounding box center [338, 159] width 16 height 16
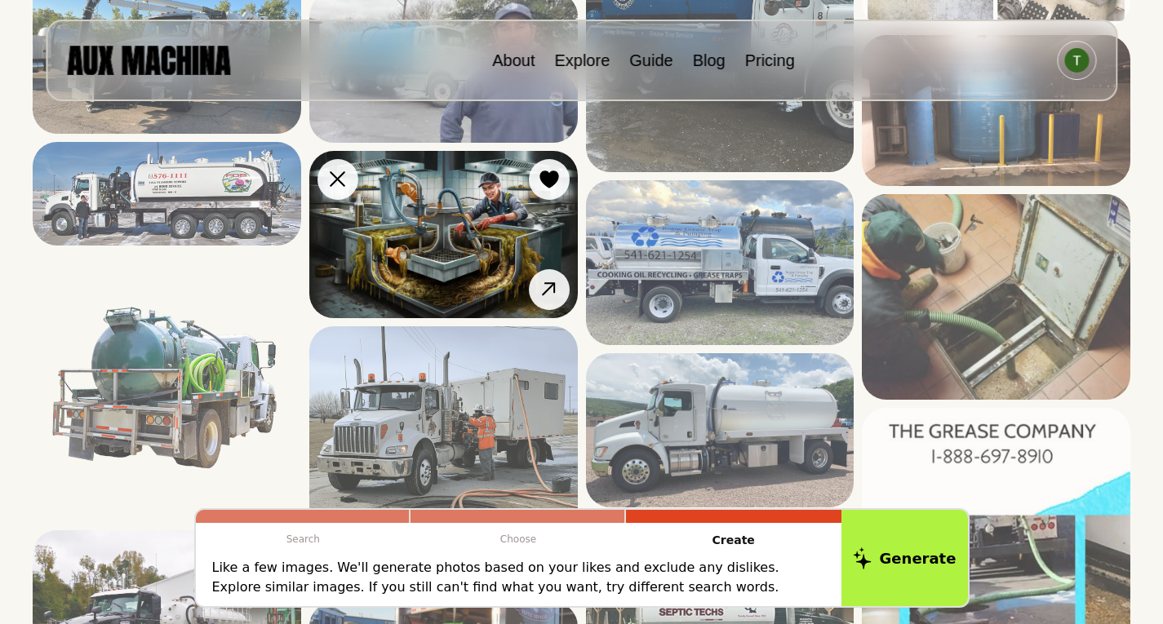
scroll to position [2284, 0]
click at [338, 186] on icon at bounding box center [338, 179] width 16 height 16
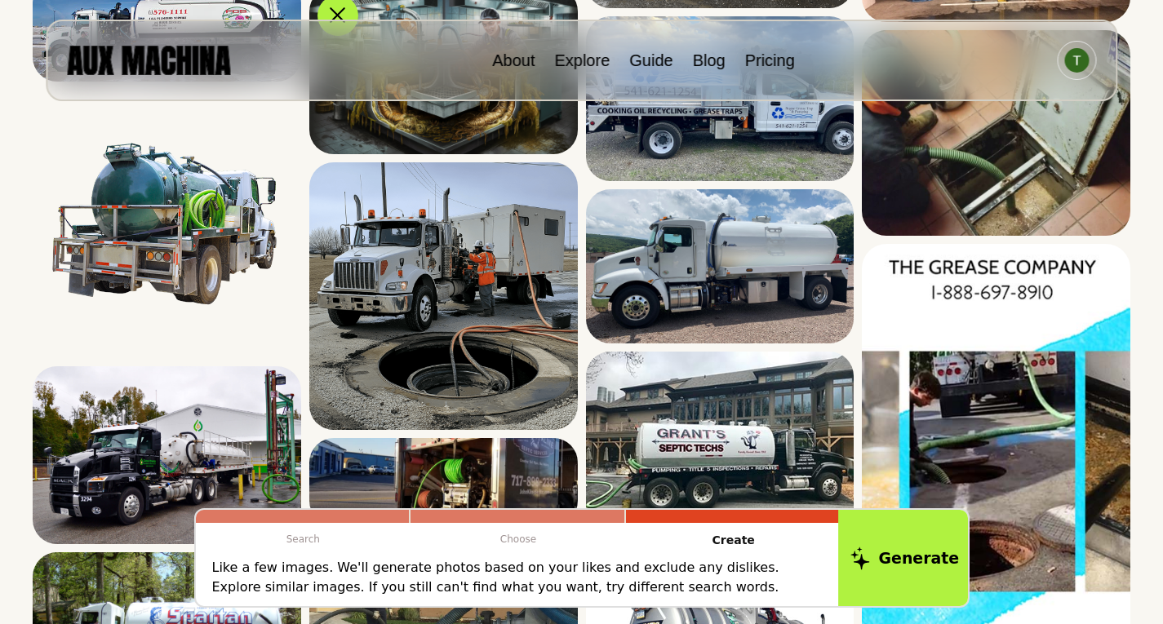
click at [924, 547] on button "Generate" at bounding box center [904, 557] width 133 height 101
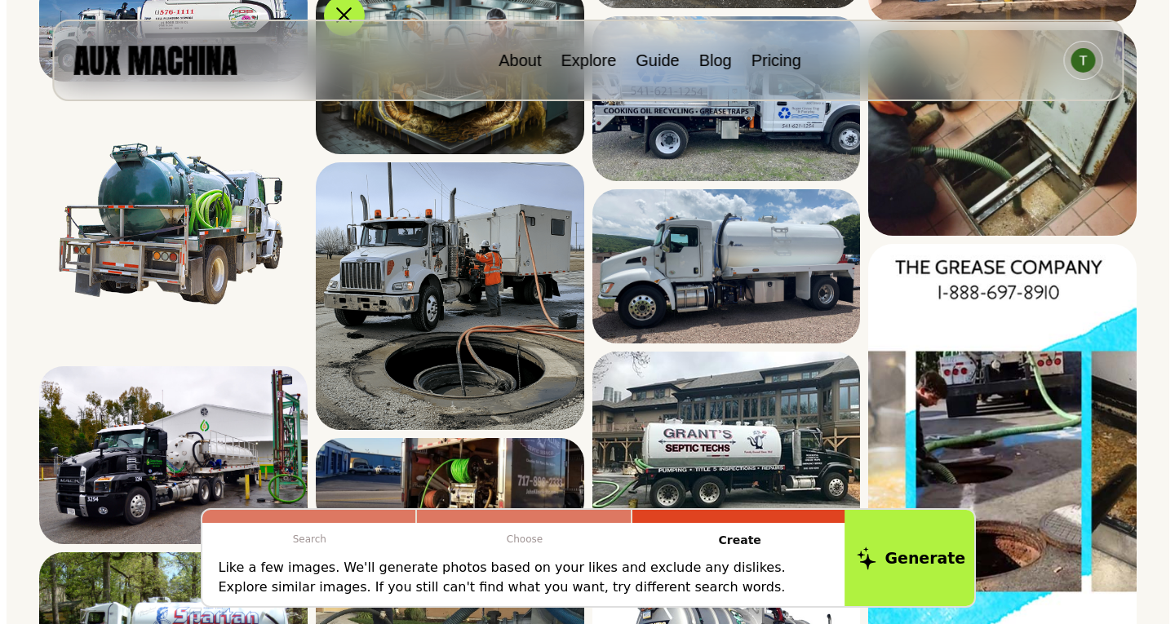
scroll to position [605, 0]
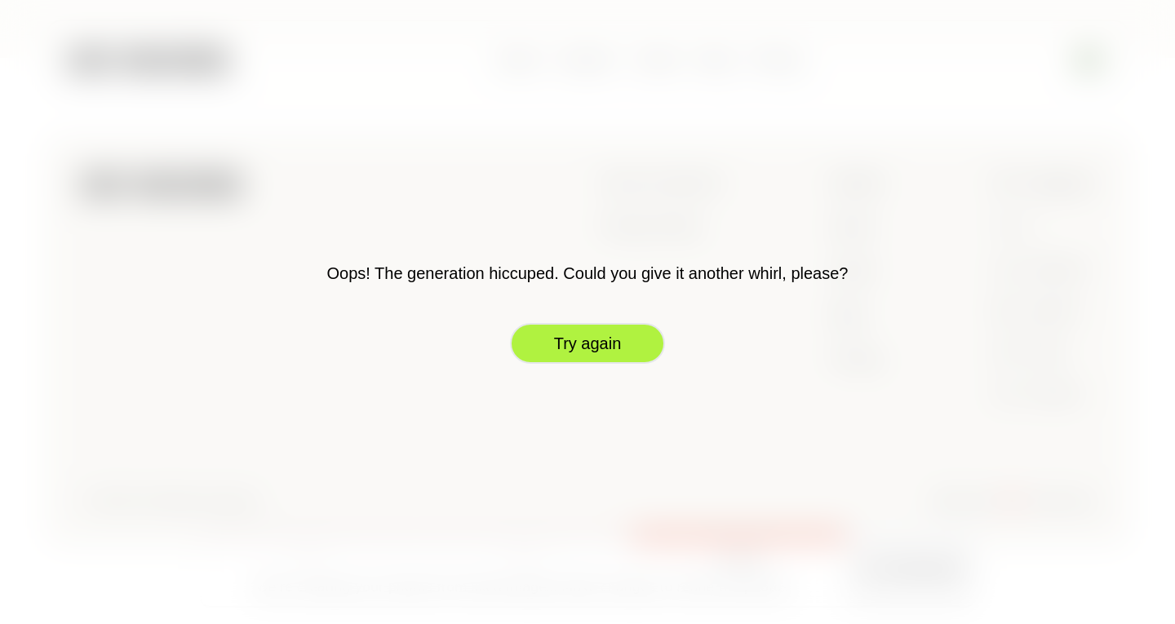
click at [582, 349] on button "Try again" at bounding box center [587, 343] width 155 height 41
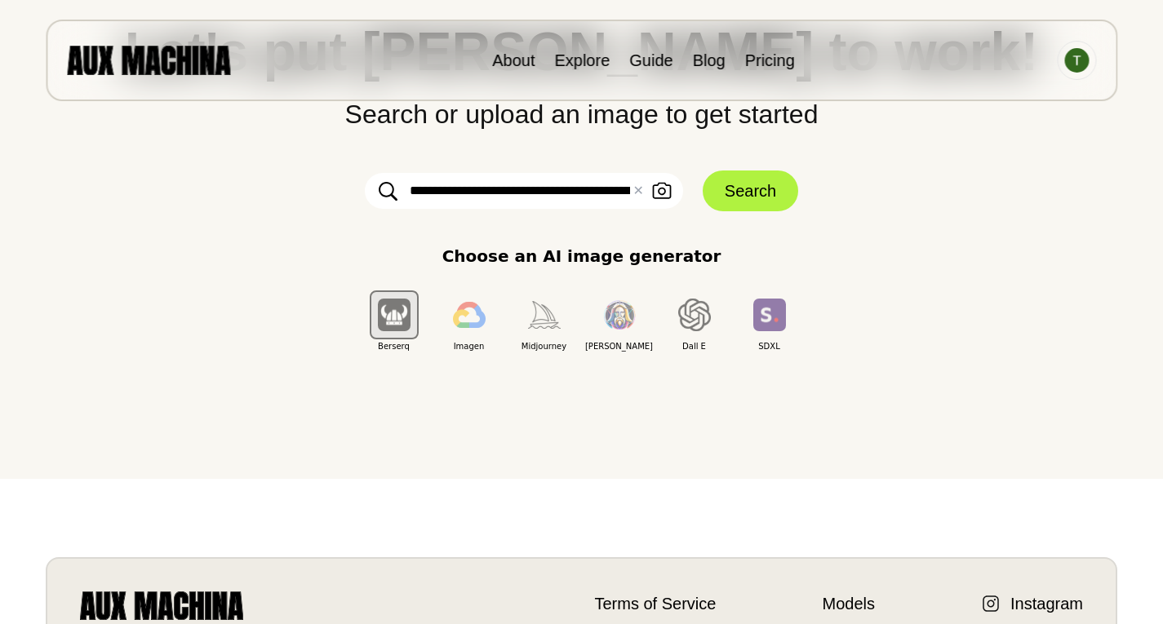
scroll to position [0, 0]
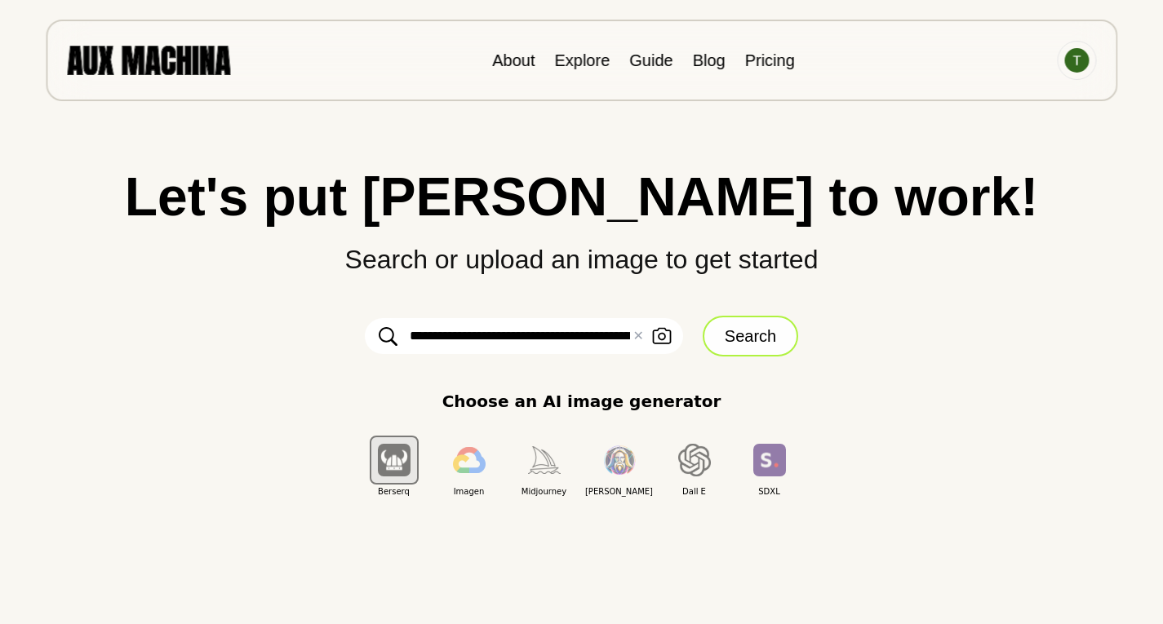
click at [774, 331] on button "Search" at bounding box center [749, 336] width 95 height 41
